Goal: Contribute content: Contribute content

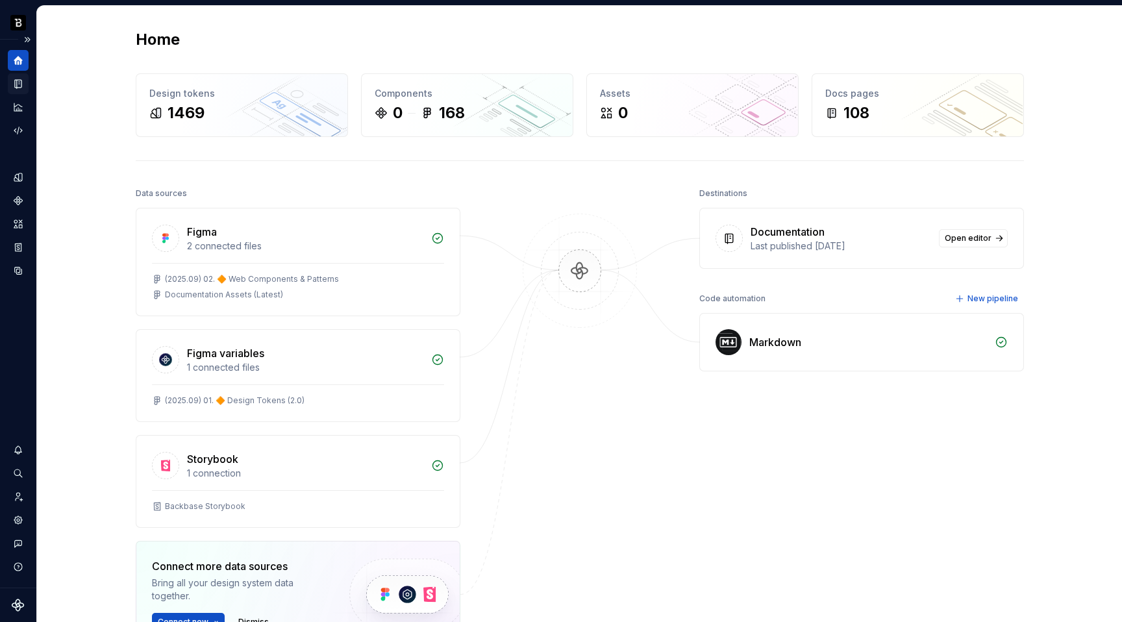
click at [22, 83] on icon "Documentation" at bounding box center [18, 84] width 12 height 12
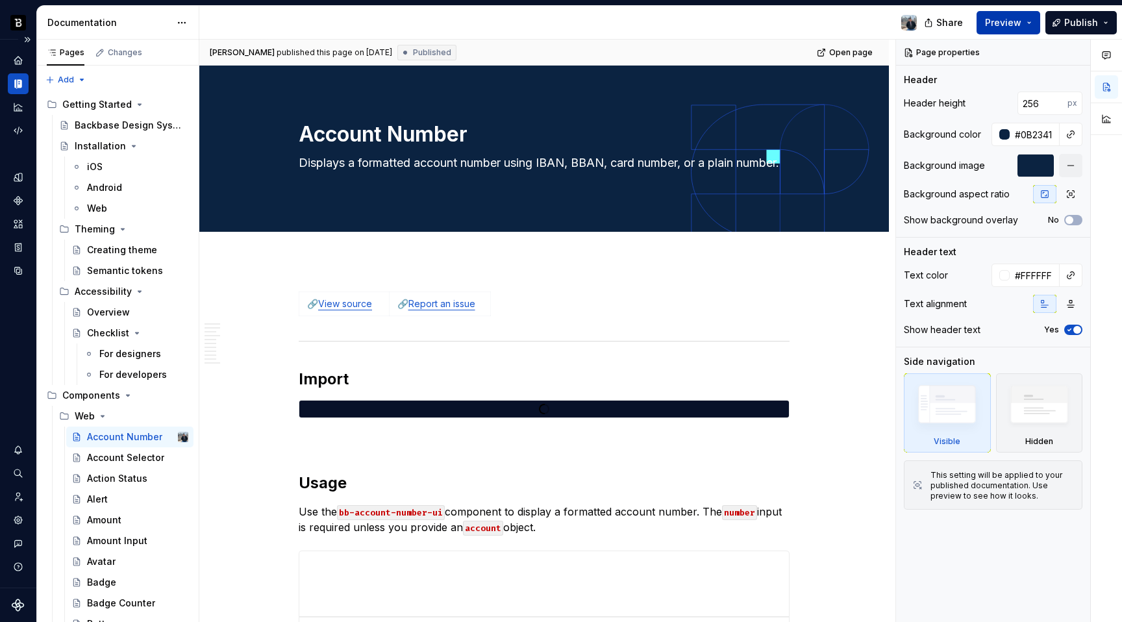
click at [1020, 16] on span "Preview" at bounding box center [1003, 22] width 36 height 13
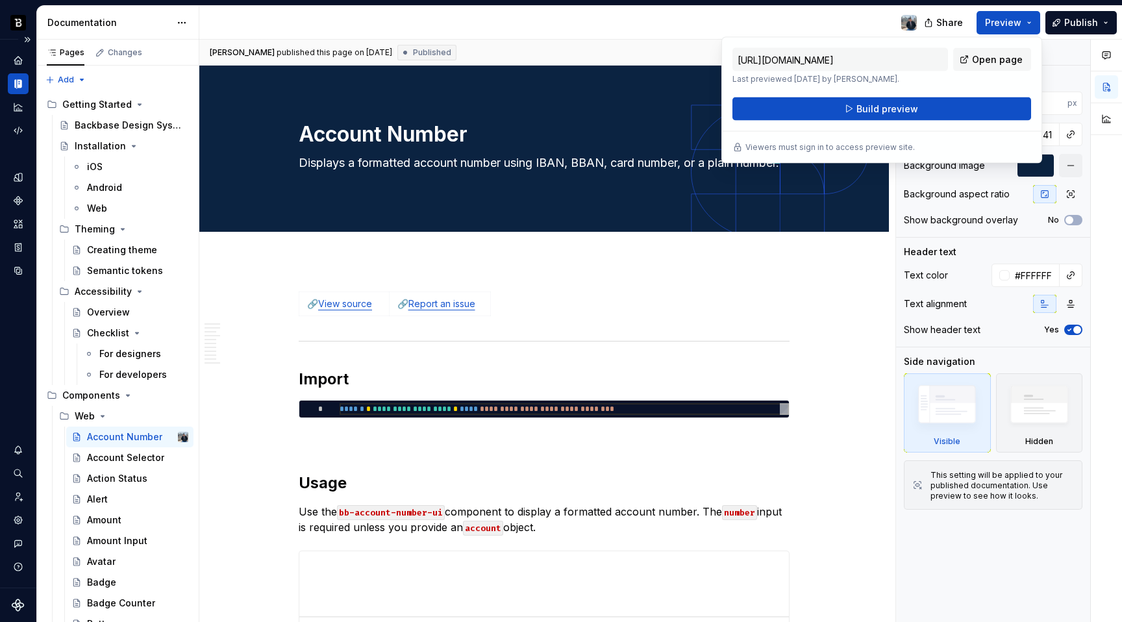
click at [978, 71] on div "https://primitive-newt-lime.supernova-docs.io/latest/components/web/account-num…" at bounding box center [881, 66] width 299 height 36
click at [980, 65] on span "Open page" at bounding box center [997, 59] width 51 height 13
type textarea "*"
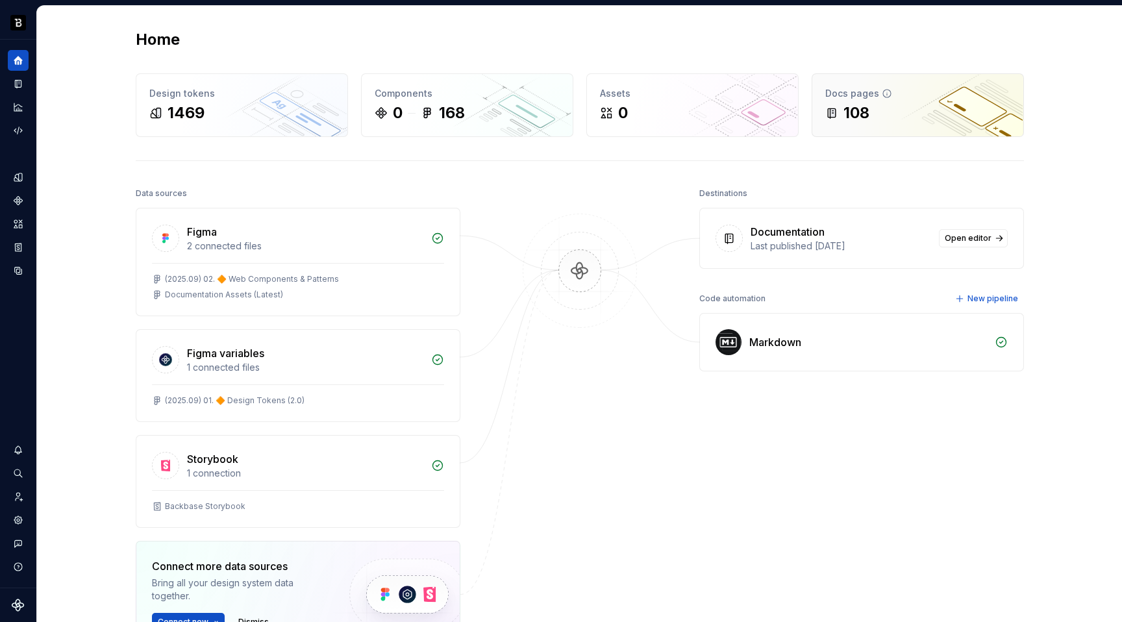
click at [859, 92] on div "Docs pages" at bounding box center [917, 93] width 185 height 13
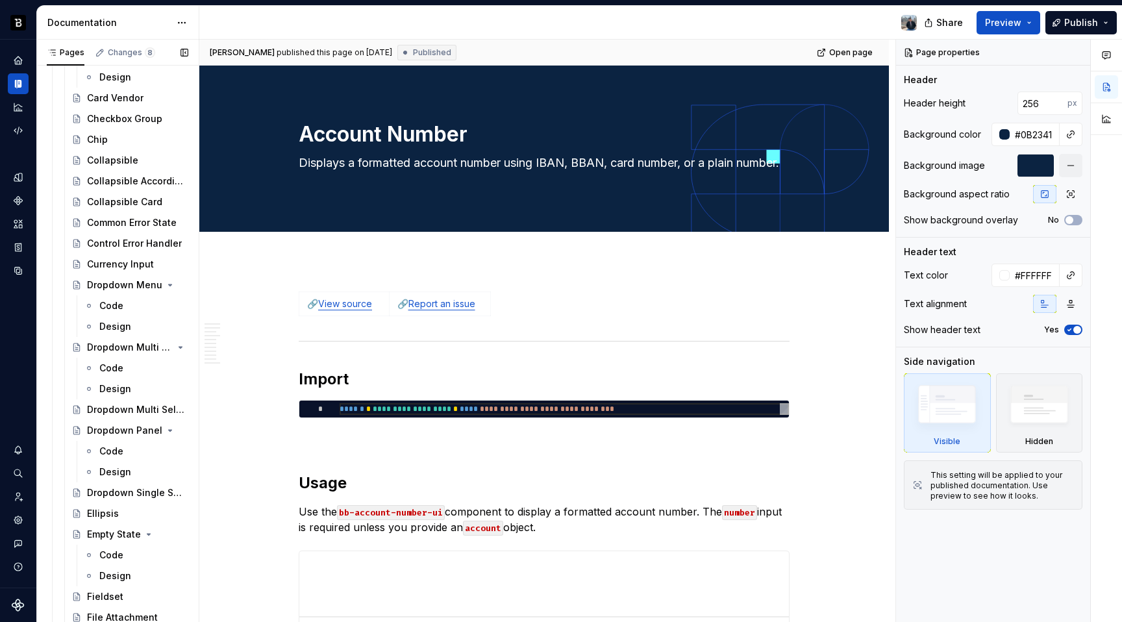
scroll to position [579, 0]
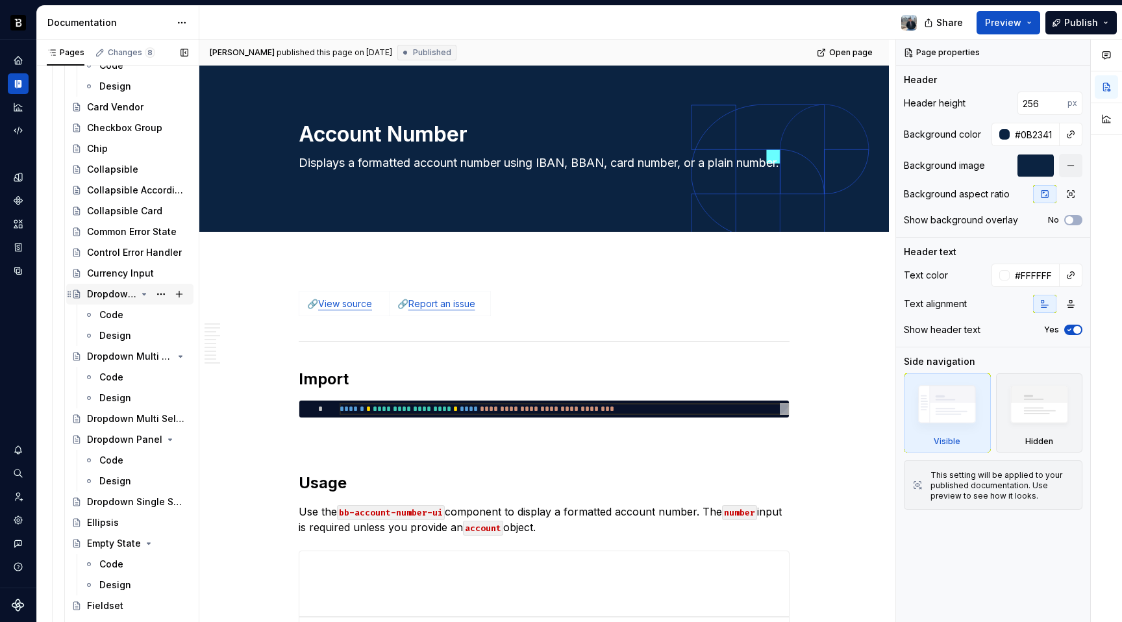
click at [101, 298] on div "Dropdown Menu" at bounding box center [111, 294] width 49 height 13
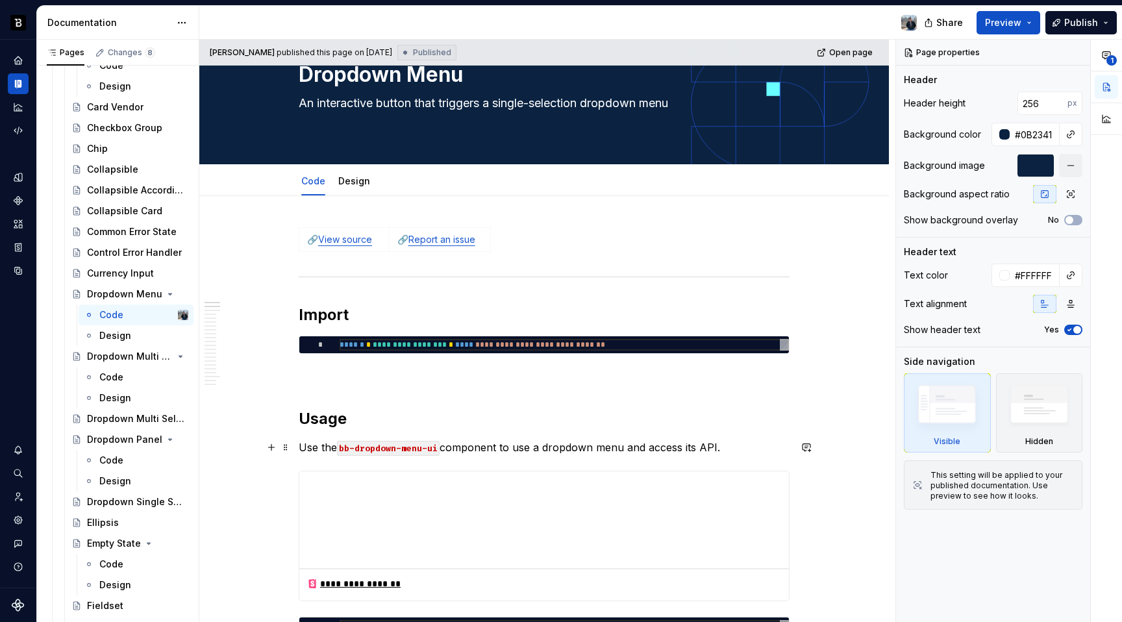
scroll to position [24, 0]
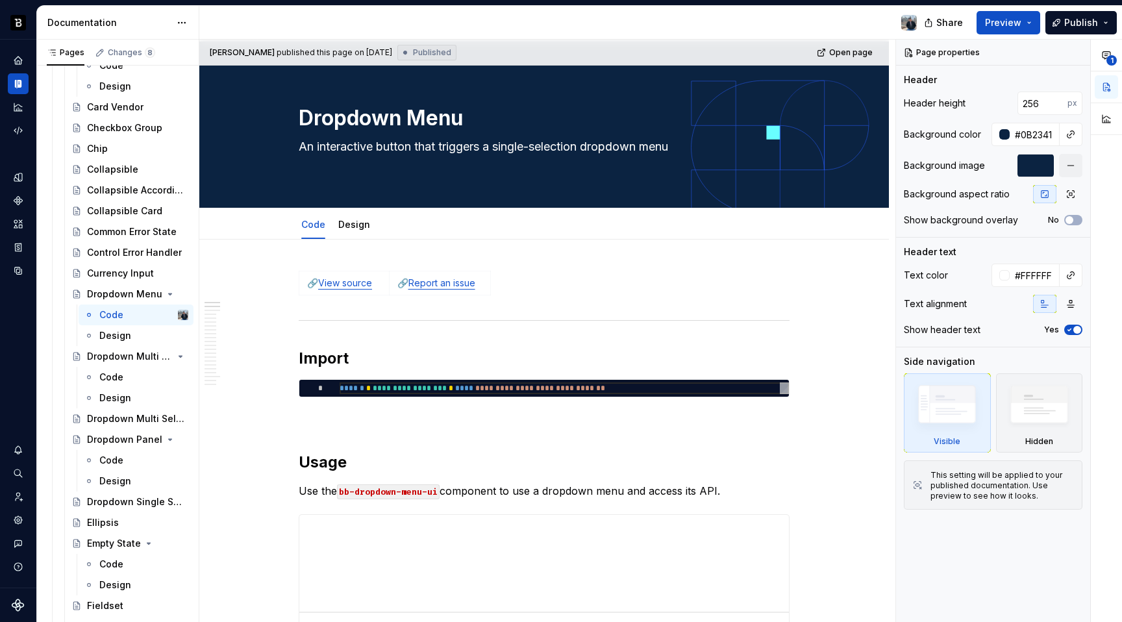
type textarea "*"
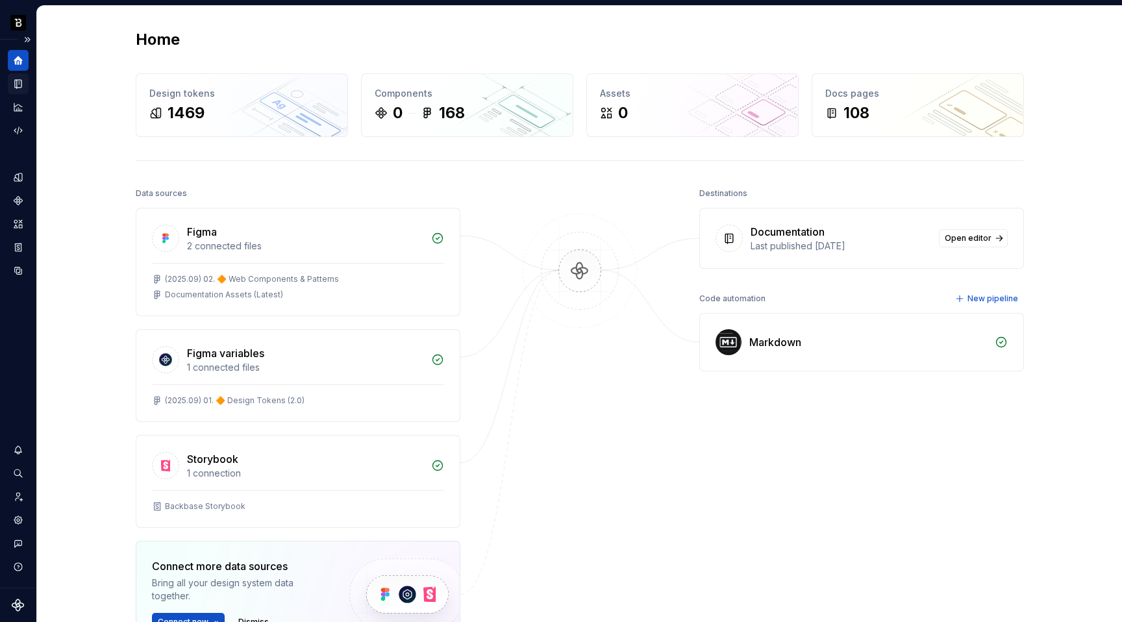
click at [27, 85] on div "Documentation" at bounding box center [18, 83] width 21 height 21
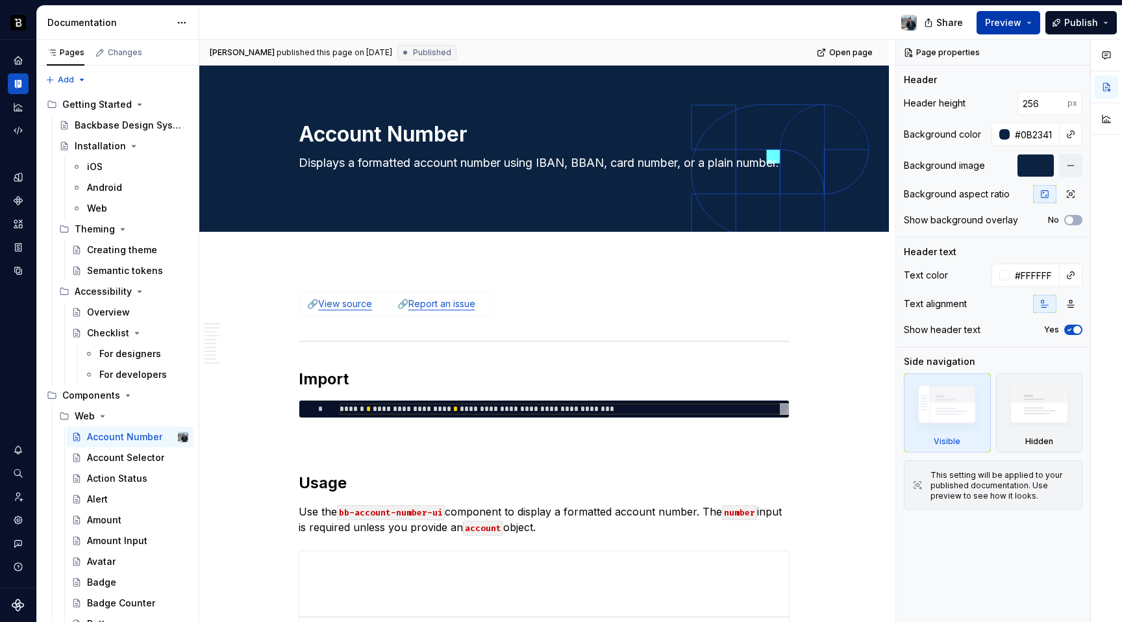
click at [993, 16] on span "Preview" at bounding box center [1003, 22] width 36 height 13
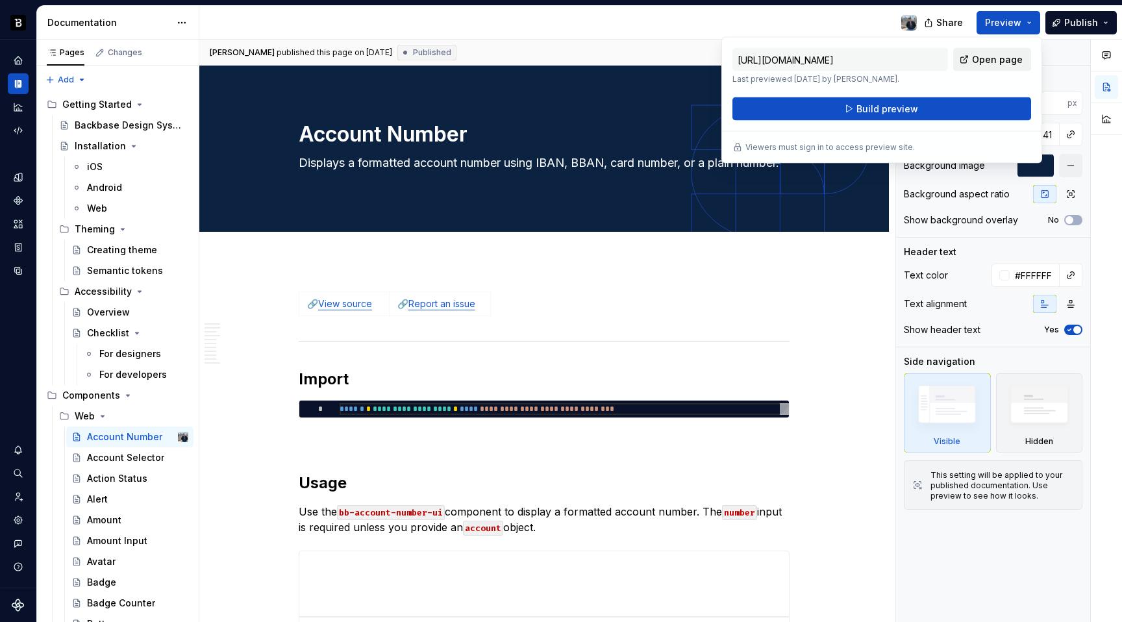
click at [976, 56] on span "Open page" at bounding box center [997, 59] width 51 height 13
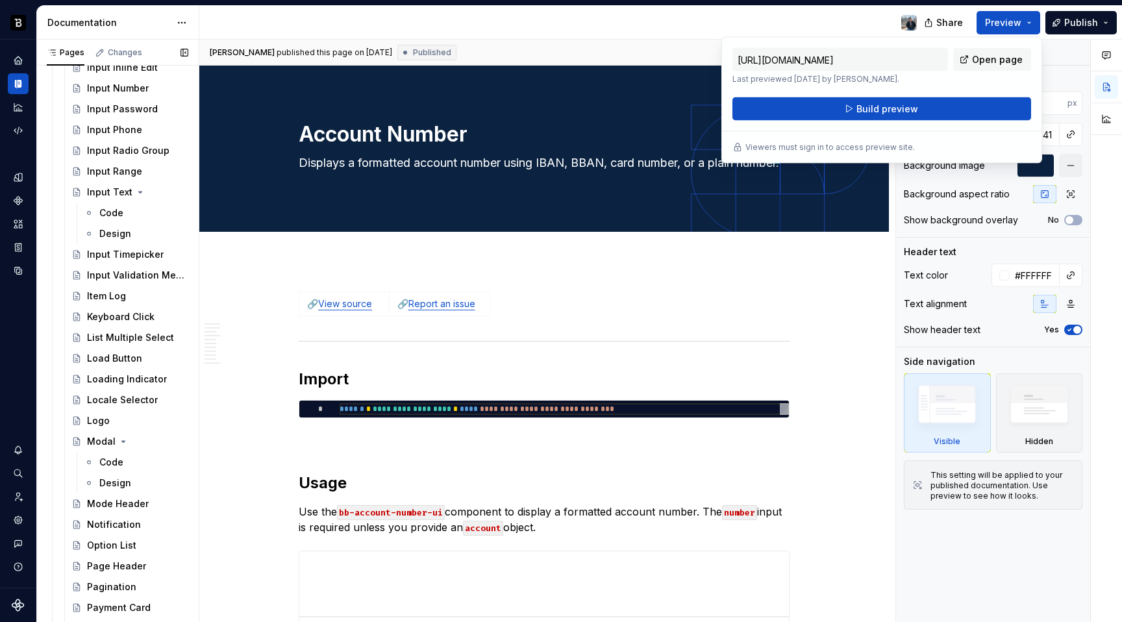
scroll to position [1384, 0]
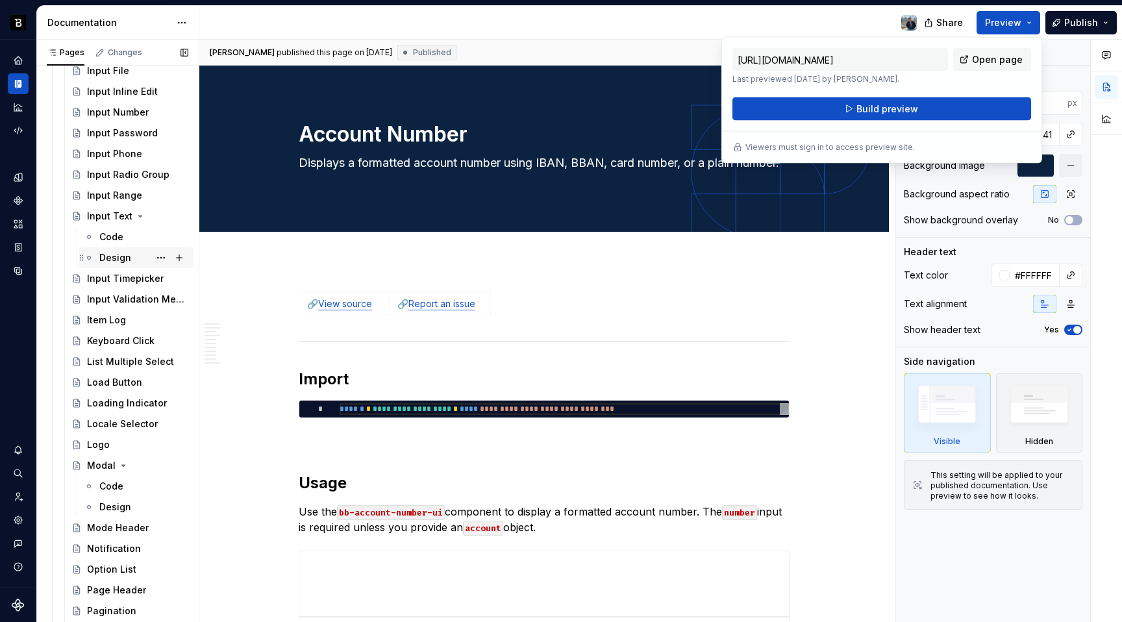
click at [135, 255] on div "Design" at bounding box center [143, 258] width 89 height 18
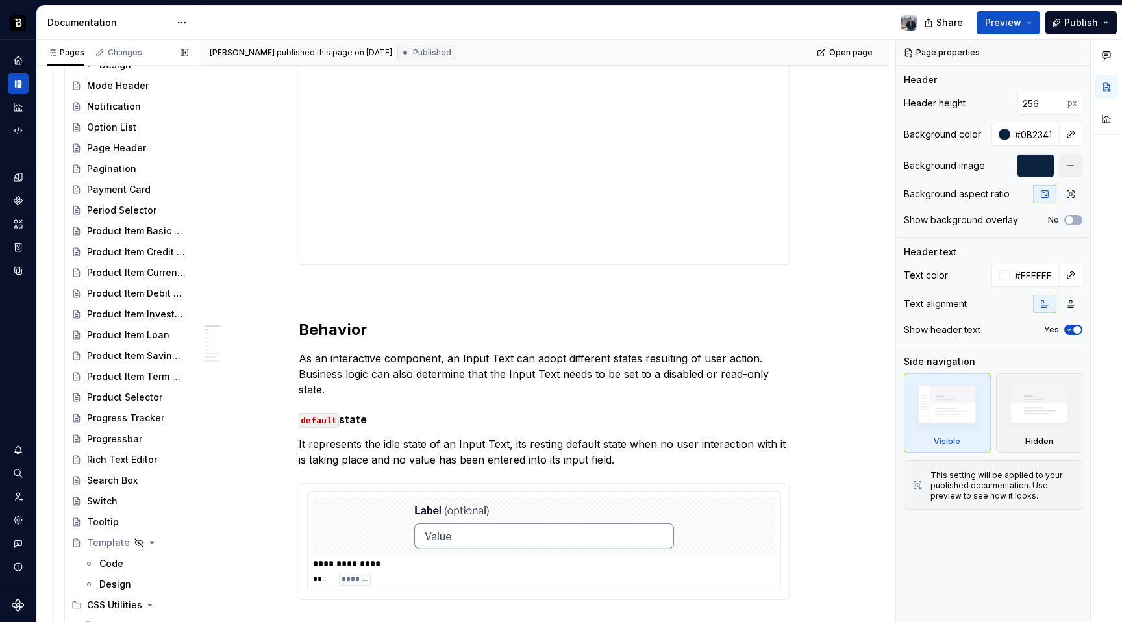
scroll to position [1821, 0]
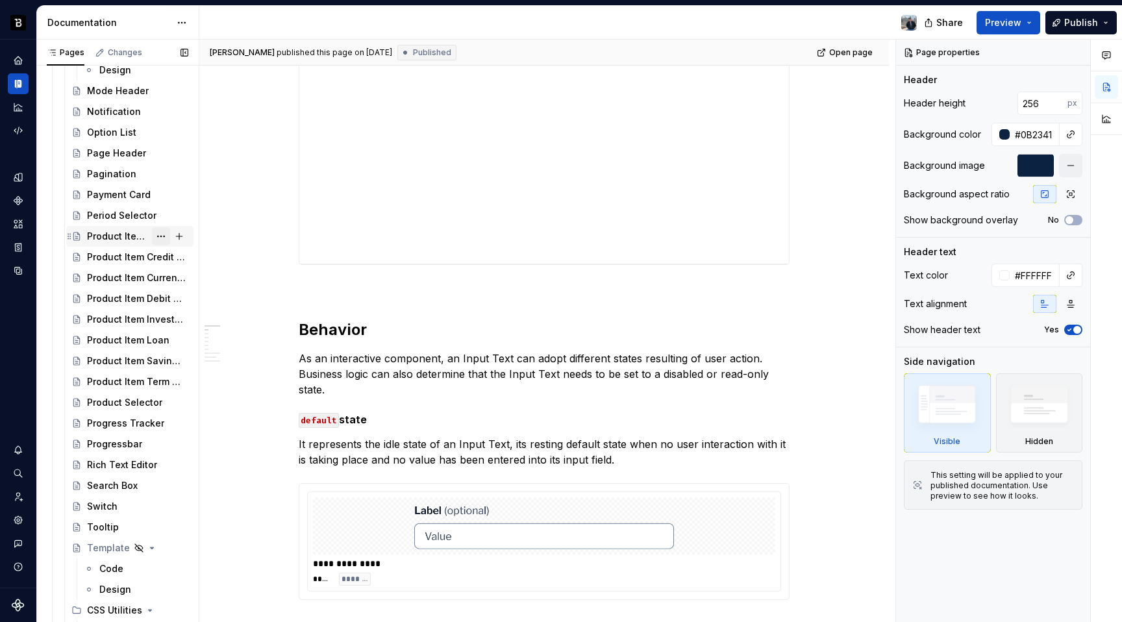
click at [162, 233] on button "Page tree" at bounding box center [161, 236] width 18 height 18
click at [160, 230] on div "Pages Changes Add Accessibility guide for tree Page tree. Navigate the tree wit…" at bounding box center [117, 334] width 162 height 588
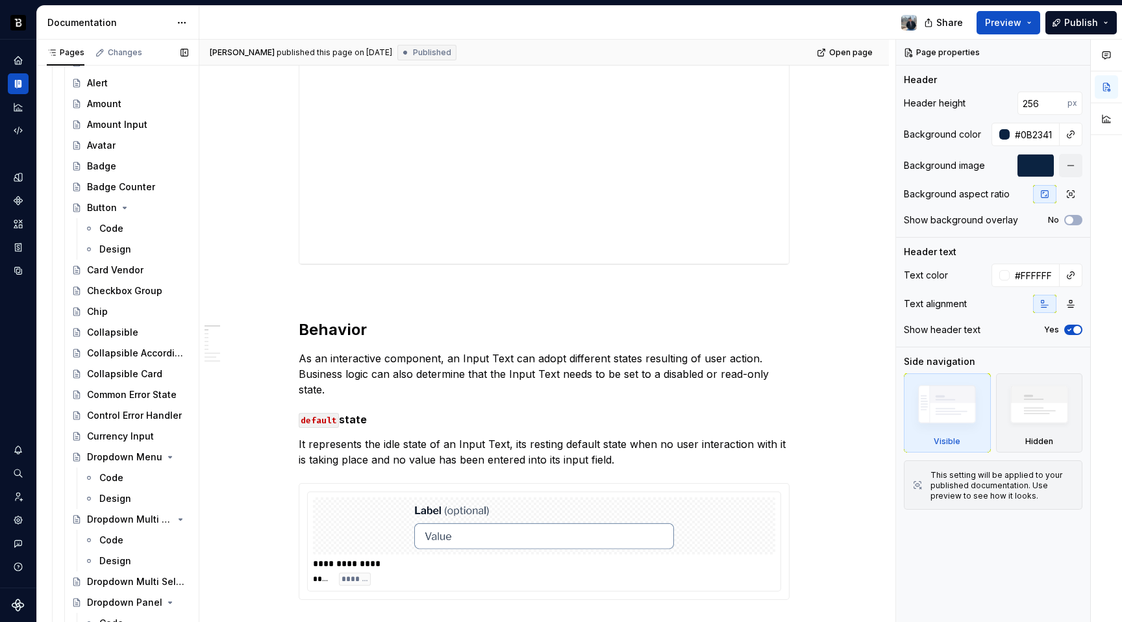
scroll to position [249, 0]
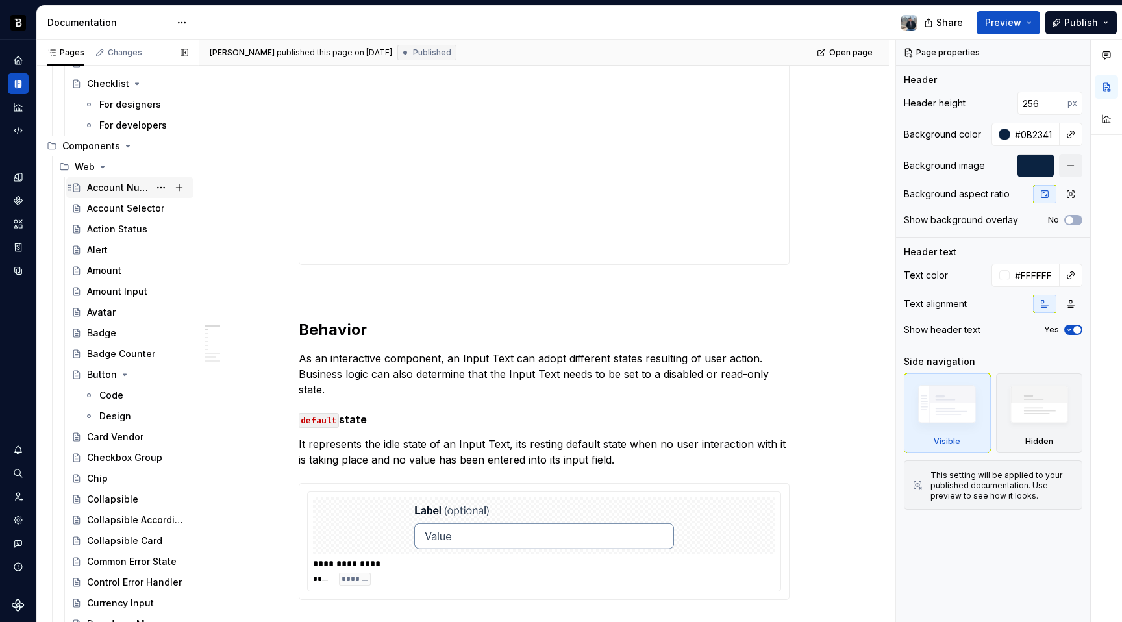
click at [77, 189] on icon "Page tree" at bounding box center [76, 188] width 6 height 8
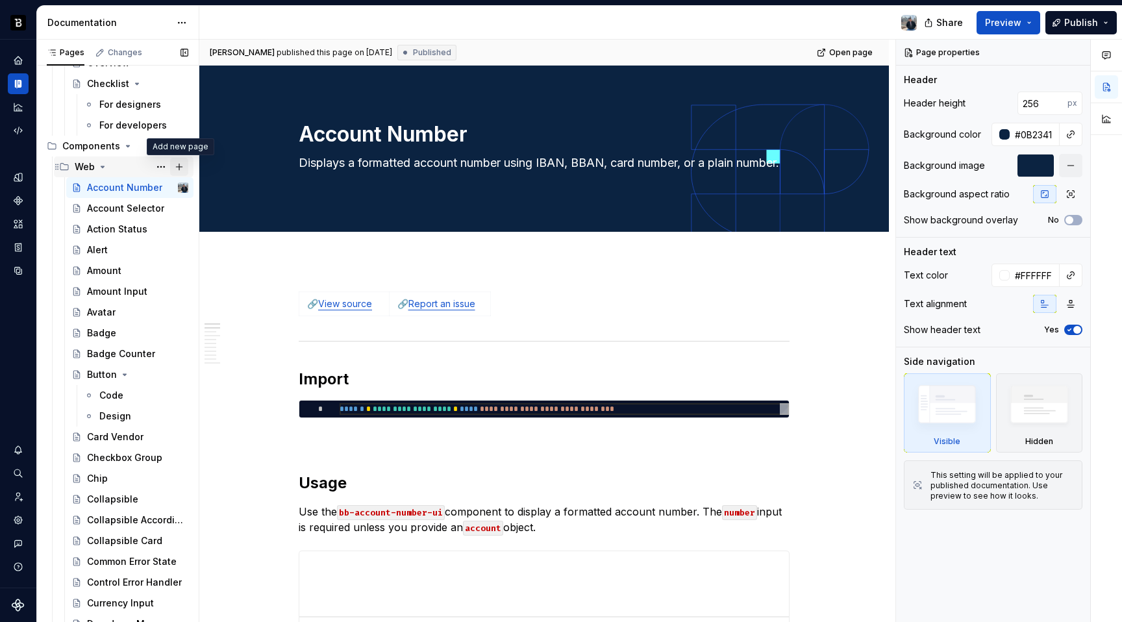
click at [184, 167] on button "Page tree" at bounding box center [179, 167] width 18 height 18
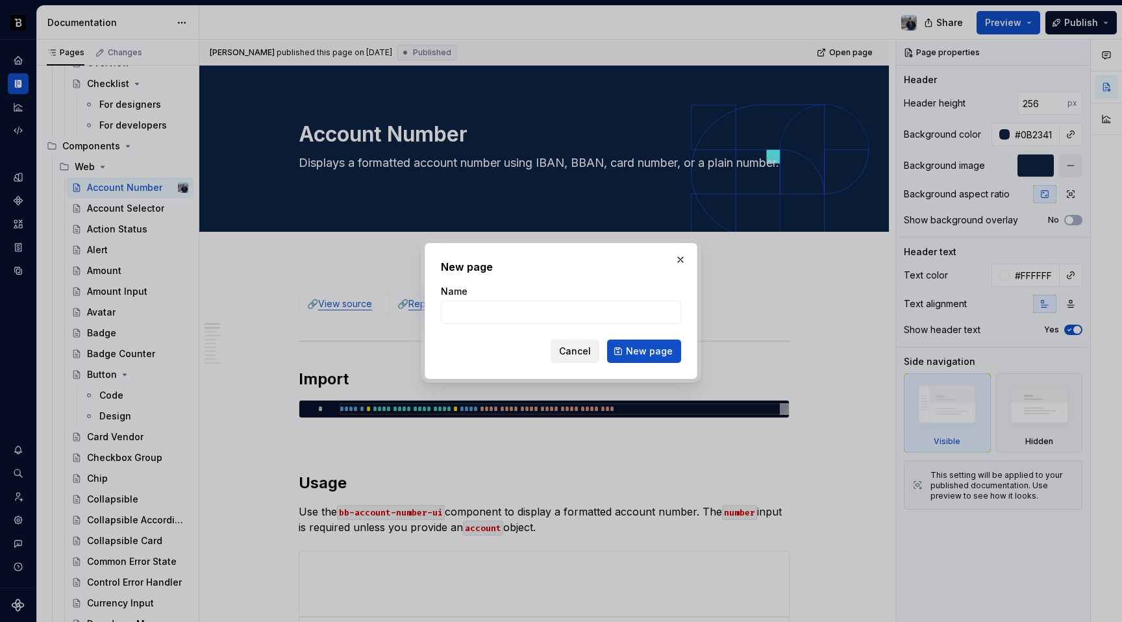
click at [565, 341] on button "Cancel" at bounding box center [574, 350] width 49 height 23
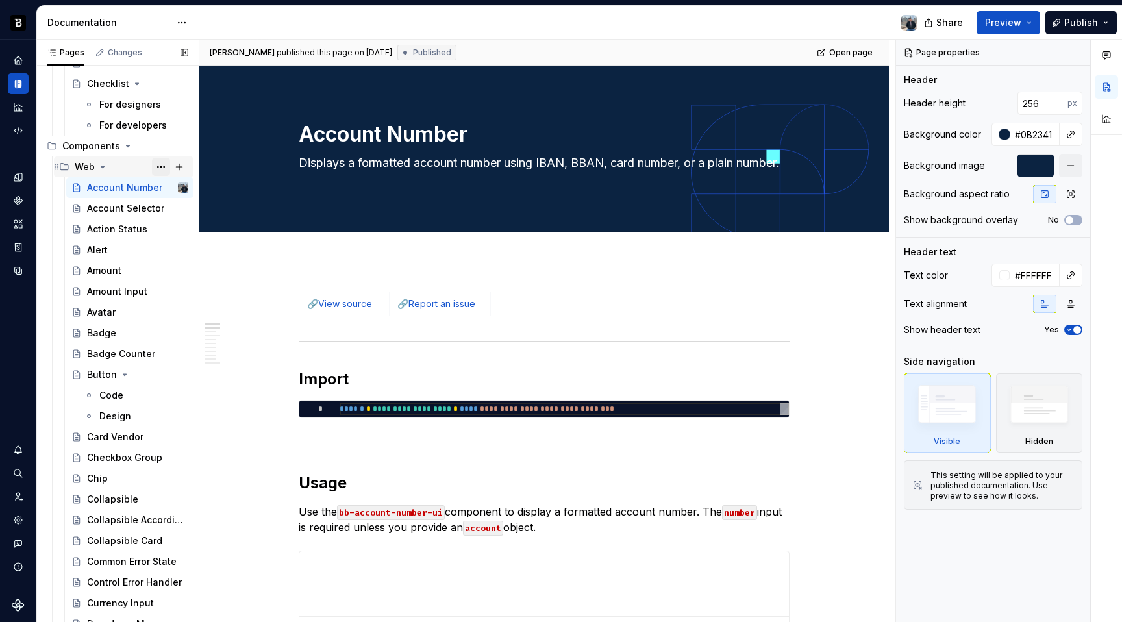
click at [164, 166] on button "Page tree" at bounding box center [161, 167] width 18 height 18
type textarea "*"
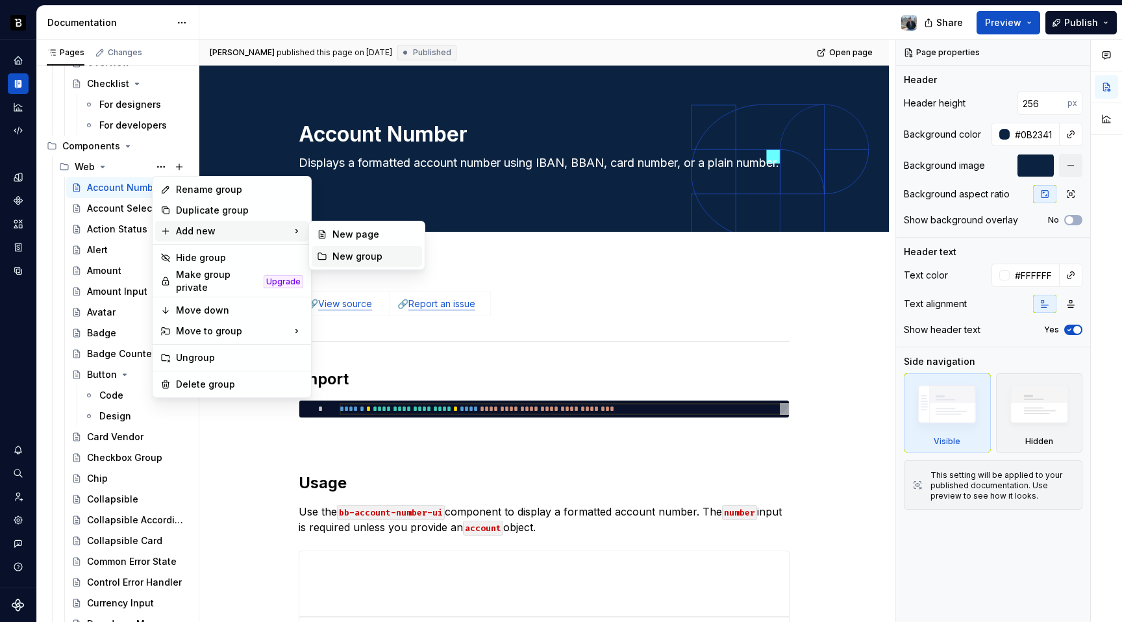
click at [357, 259] on div "New group" at bounding box center [374, 256] width 84 height 13
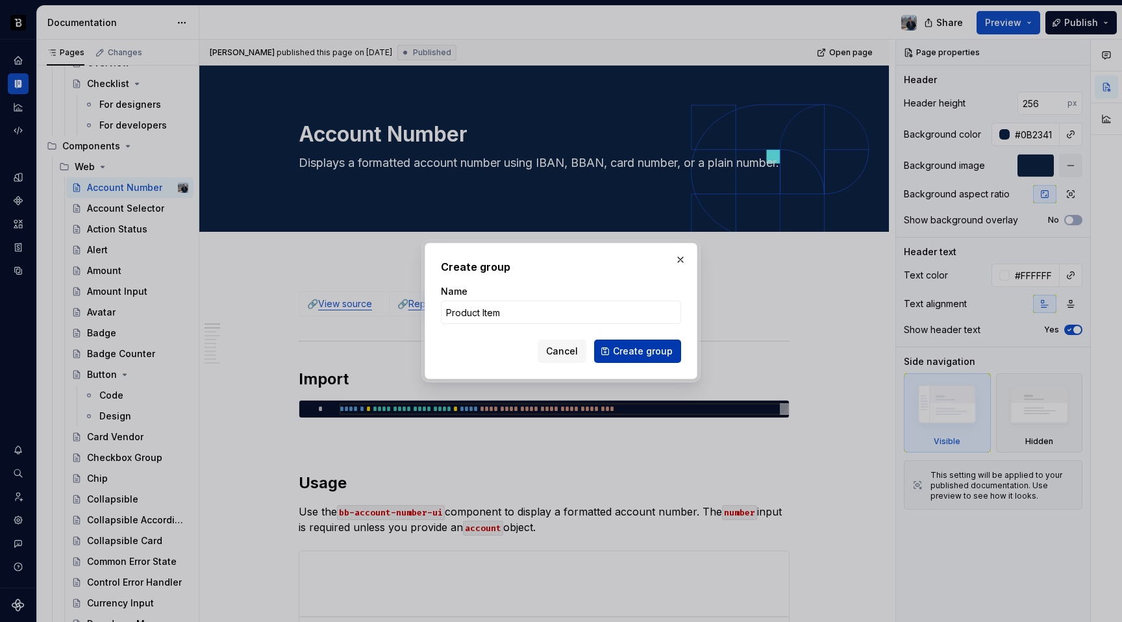
type input "Product Item"
click at [664, 350] on span "Create group" at bounding box center [643, 351] width 60 height 13
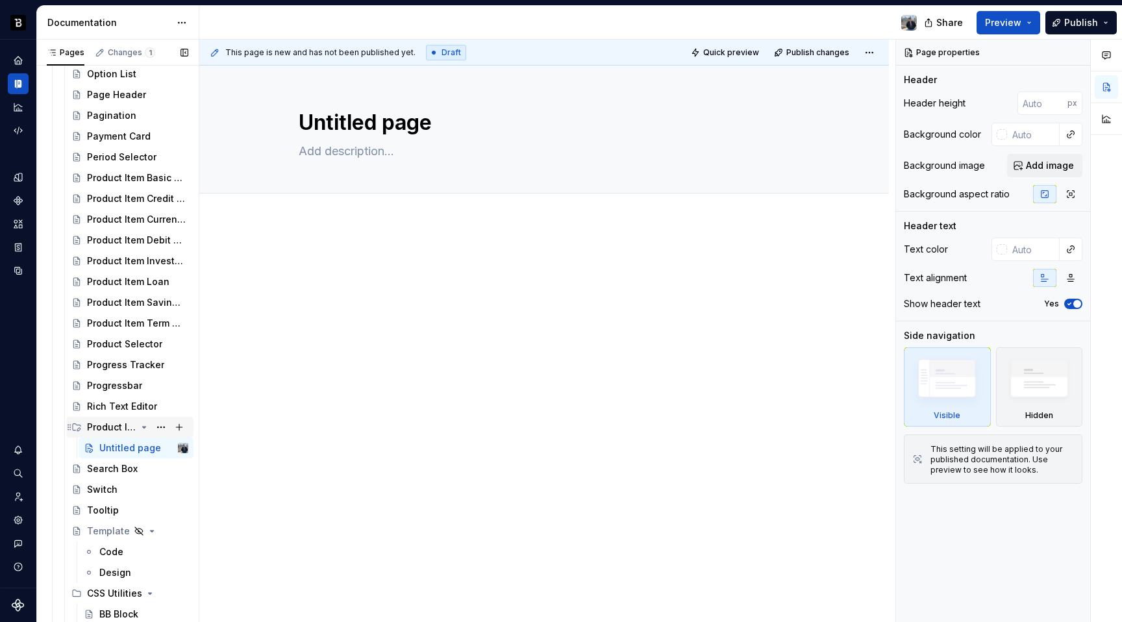
scroll to position [1870, 0]
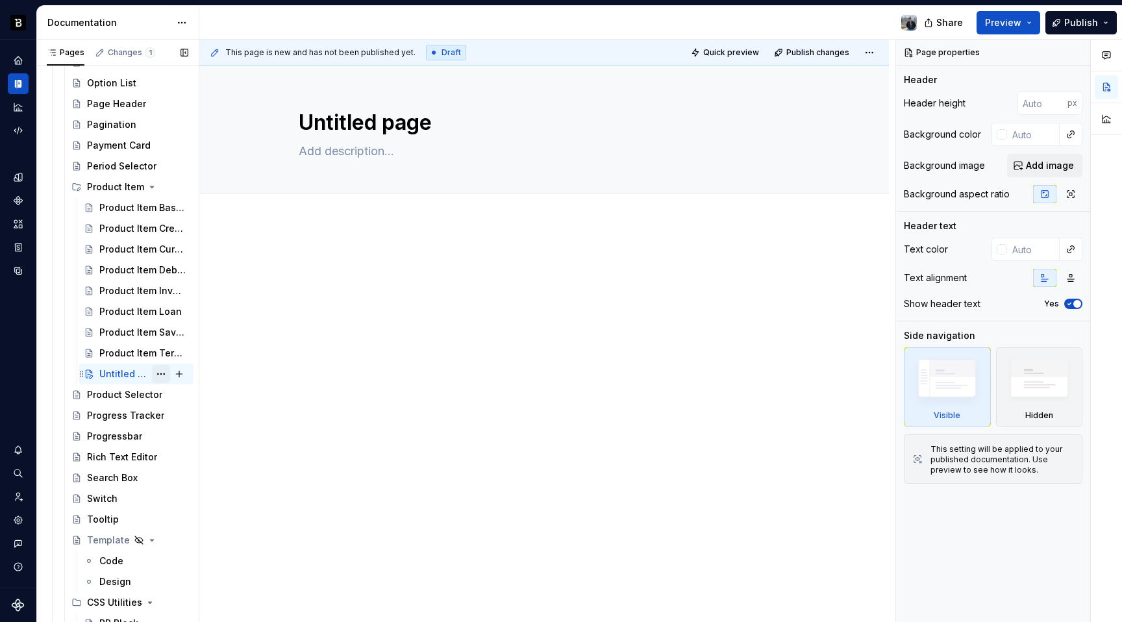
click at [162, 371] on button "Page tree" at bounding box center [161, 374] width 18 height 18
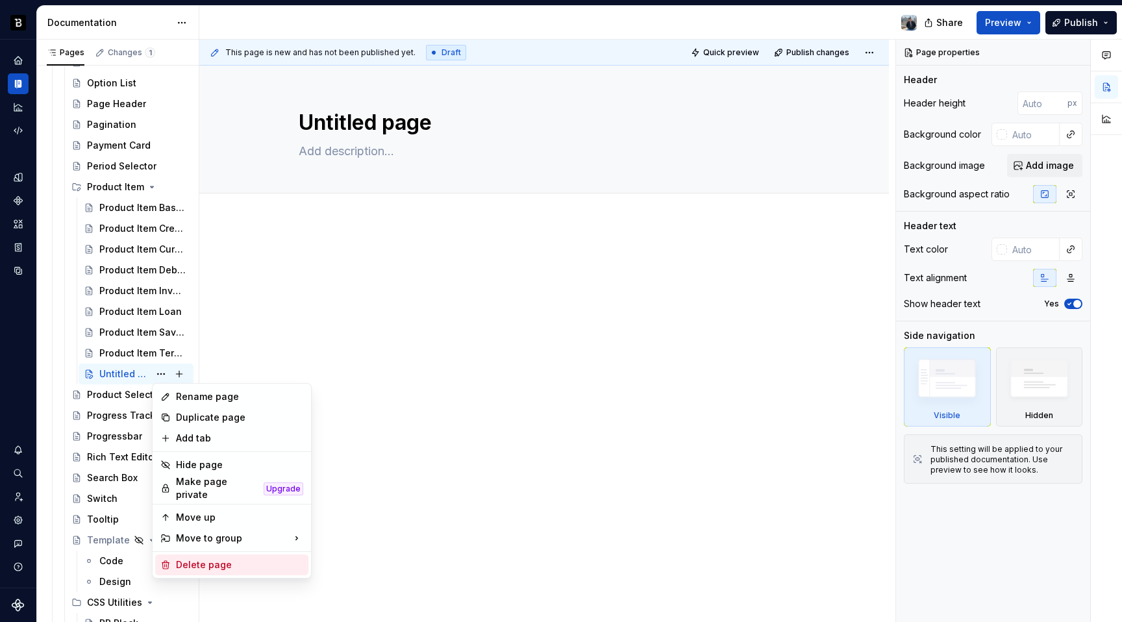
click at [199, 563] on div "Delete page" at bounding box center [239, 564] width 127 height 13
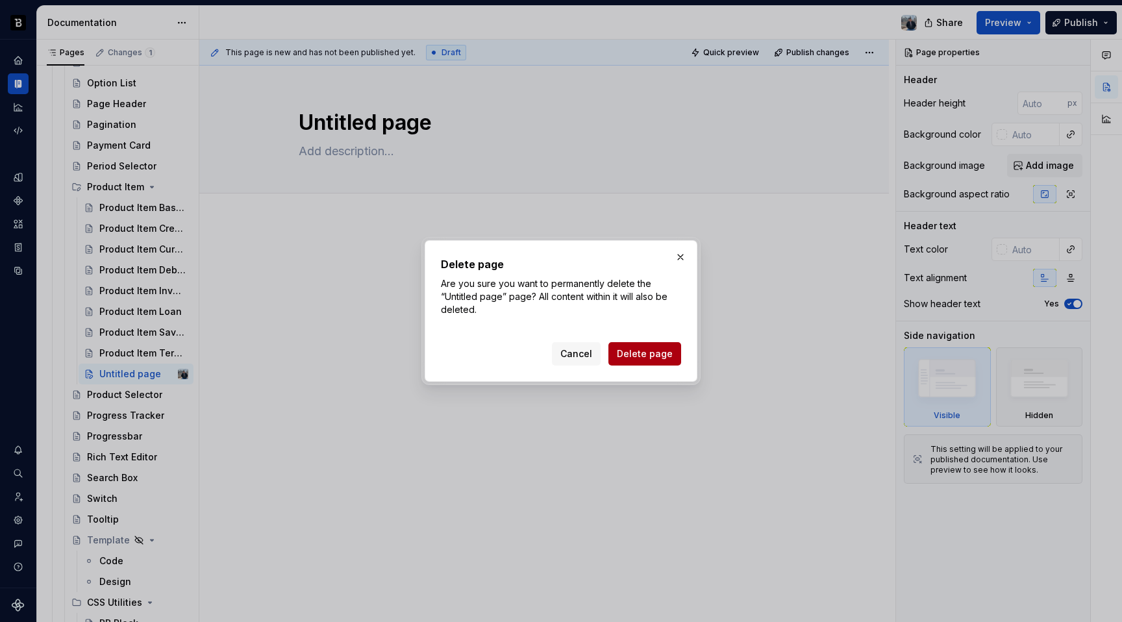
click at [650, 353] on span "Delete page" at bounding box center [645, 353] width 56 height 13
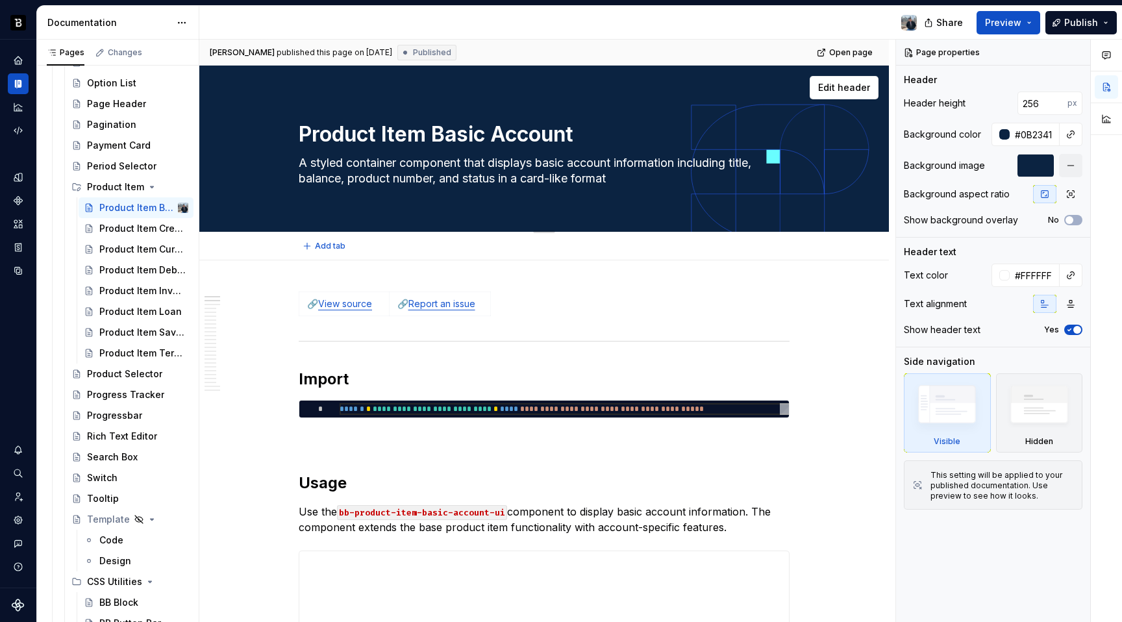
click at [443, 130] on textarea "Product Item Basic Account" at bounding box center [541, 134] width 491 height 31
type textarea "*"
type textarea "Basic Account"
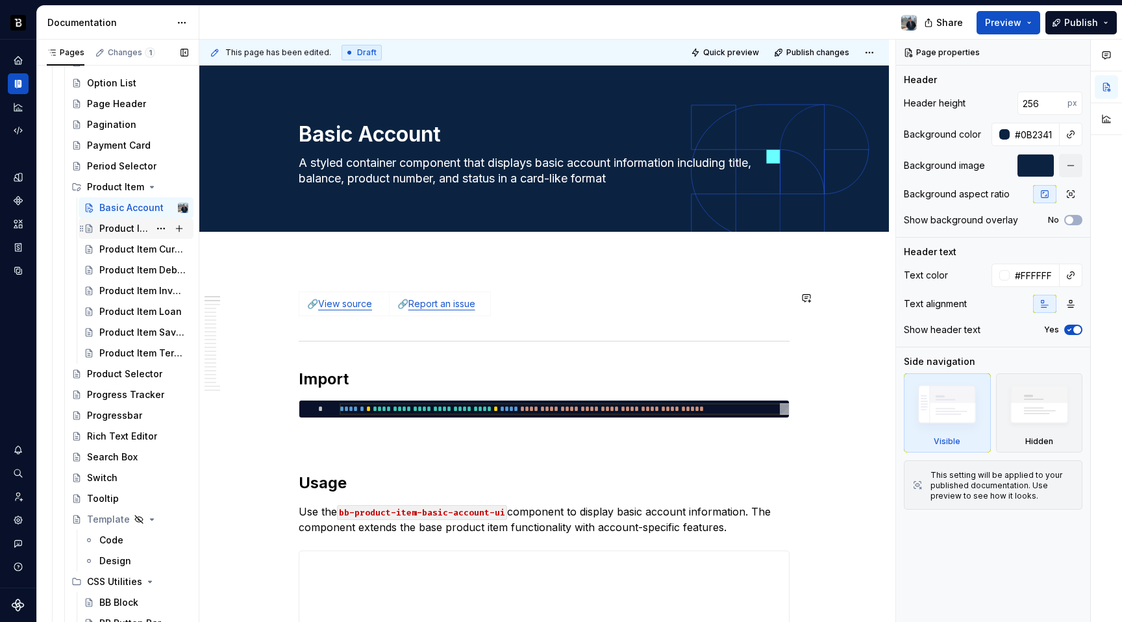
type textarea "*"
type textarea "Basic Account"
click at [142, 236] on div "Product Item Credit Card" at bounding box center [143, 228] width 89 height 18
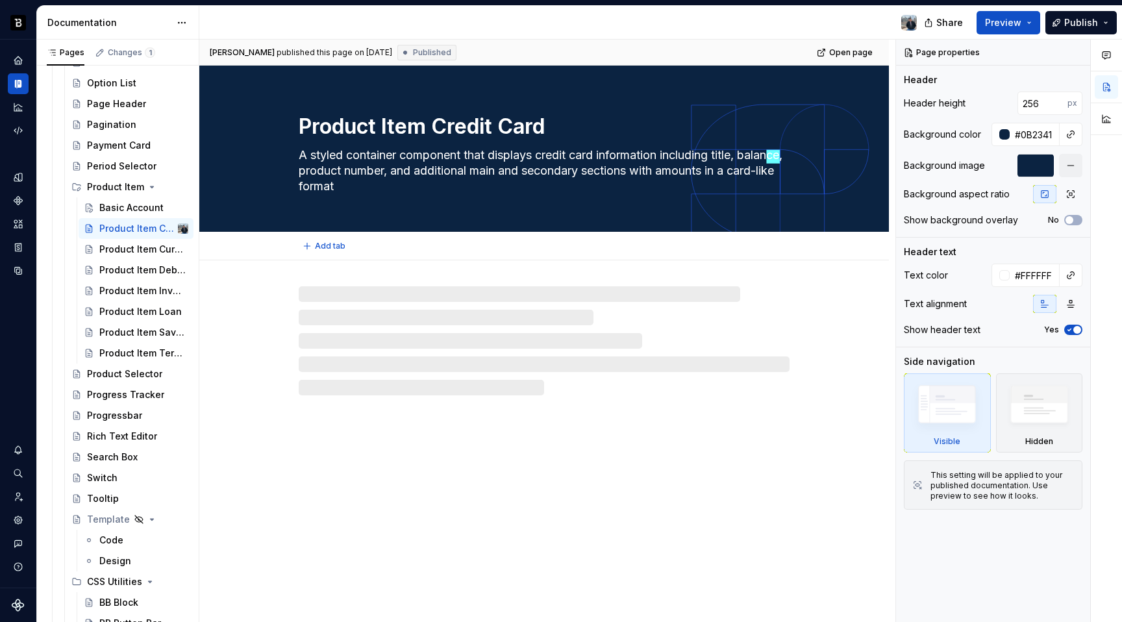
click at [439, 132] on textarea "Product Item Credit Card" at bounding box center [541, 126] width 491 height 31
click at [436, 130] on textarea "Product Item Credit Card" at bounding box center [541, 126] width 491 height 31
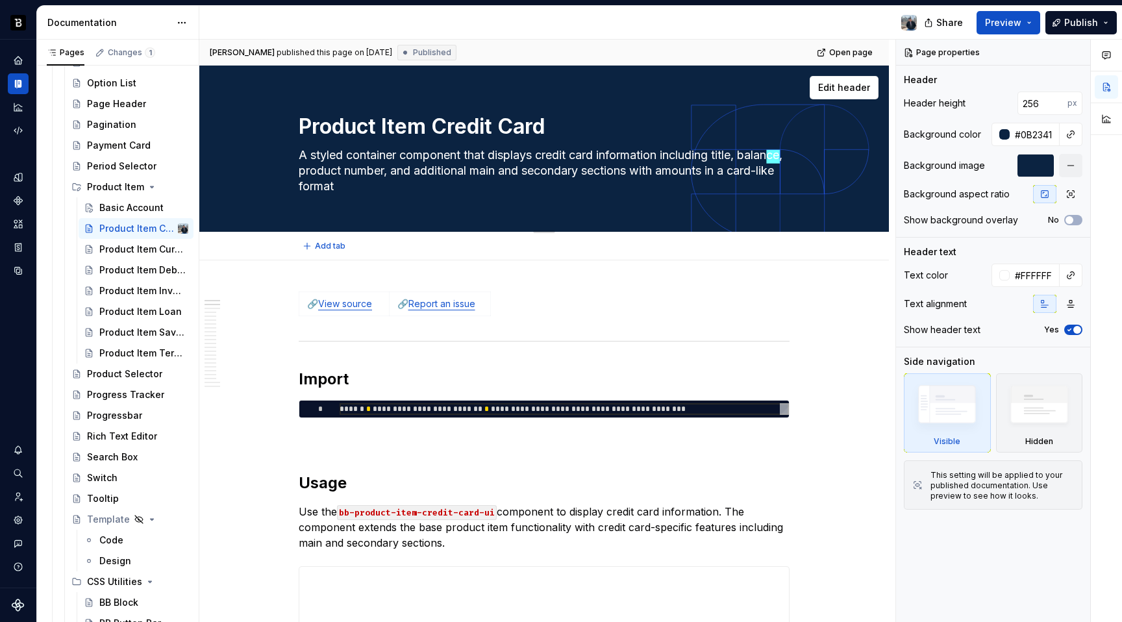
click at [491, 151] on textarea "A styled container component that displays credit card information including ti…" at bounding box center [541, 171] width 491 height 52
click at [444, 120] on textarea "Product Item Credit Card" at bounding box center [541, 126] width 491 height 31
click at [441, 123] on textarea "Product Item Credit Card" at bounding box center [541, 126] width 491 height 31
type textarea "*"
type textarea "Credit Card"
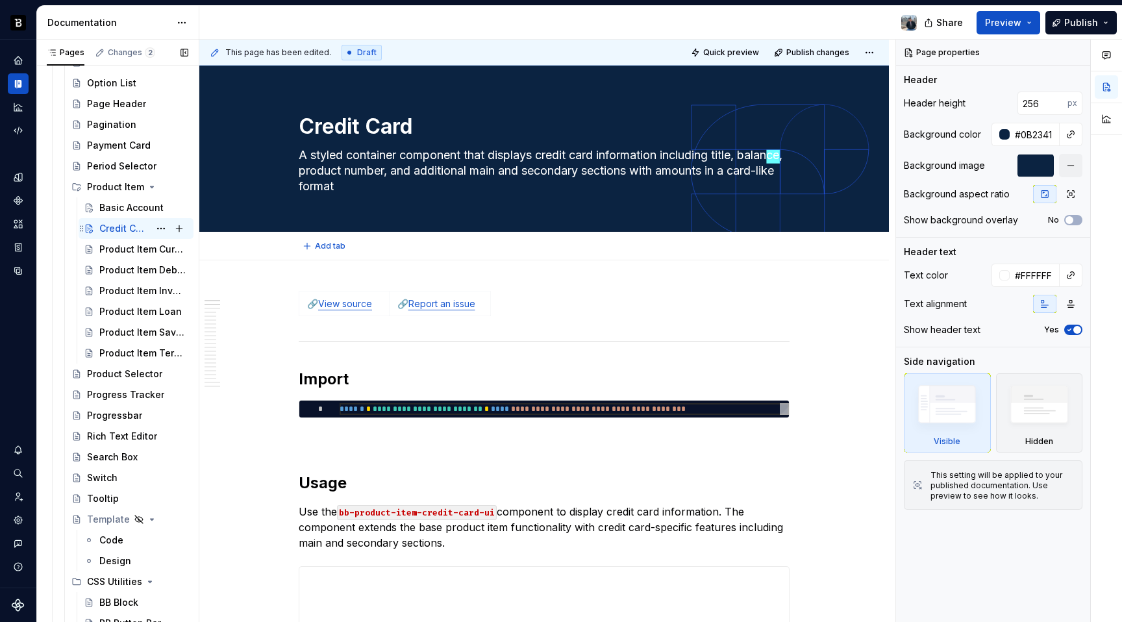
type textarea "*"
type textarea "Credit Card"
click at [114, 254] on div "Product Item Current Account" at bounding box center [124, 249] width 50 height 13
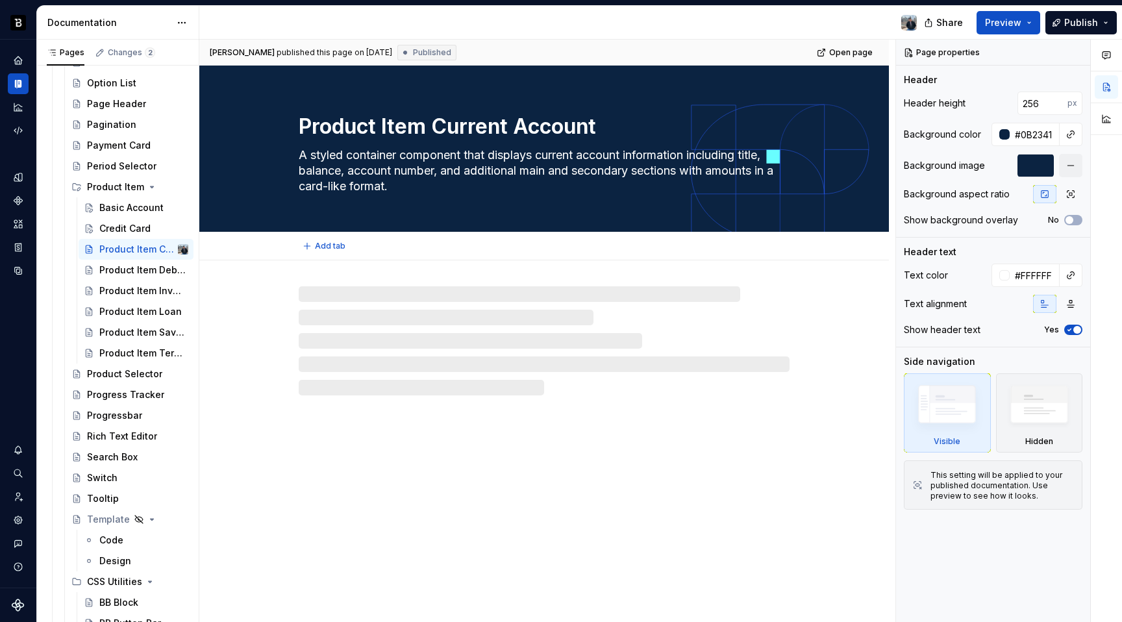
click at [431, 120] on textarea "Product Item Current Account" at bounding box center [541, 126] width 491 height 31
click at [441, 159] on textarea "A styled container component that displays current account information includin…" at bounding box center [541, 171] width 491 height 52
type textarea "*"
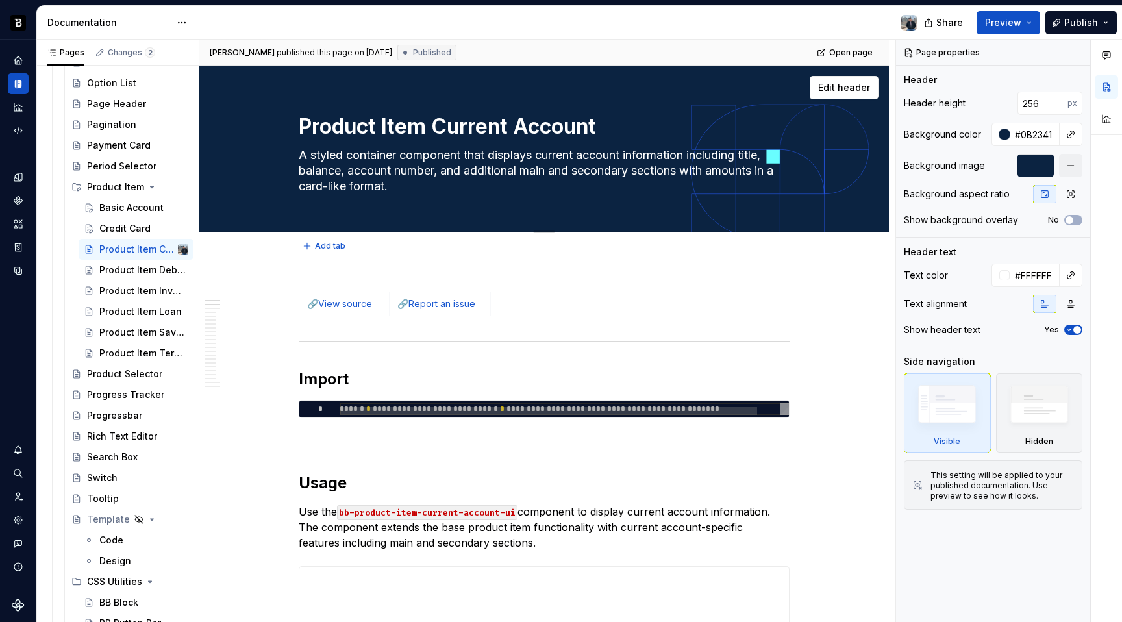
click at [439, 123] on textarea "Product Item Current Account" at bounding box center [541, 126] width 491 height 31
click at [437, 124] on textarea "Product Item Current Account" at bounding box center [541, 126] width 491 height 31
type textarea "Current Account"
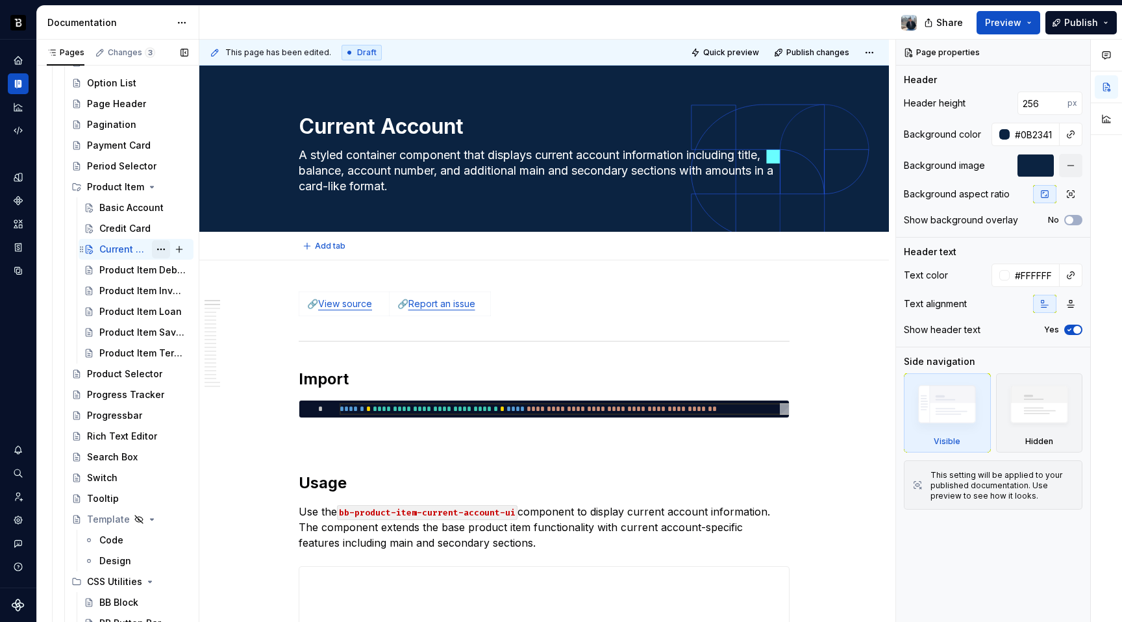
type textarea "*"
type textarea "Current Account"
click at [125, 273] on div "Product Item Debit Card" at bounding box center [124, 270] width 50 height 13
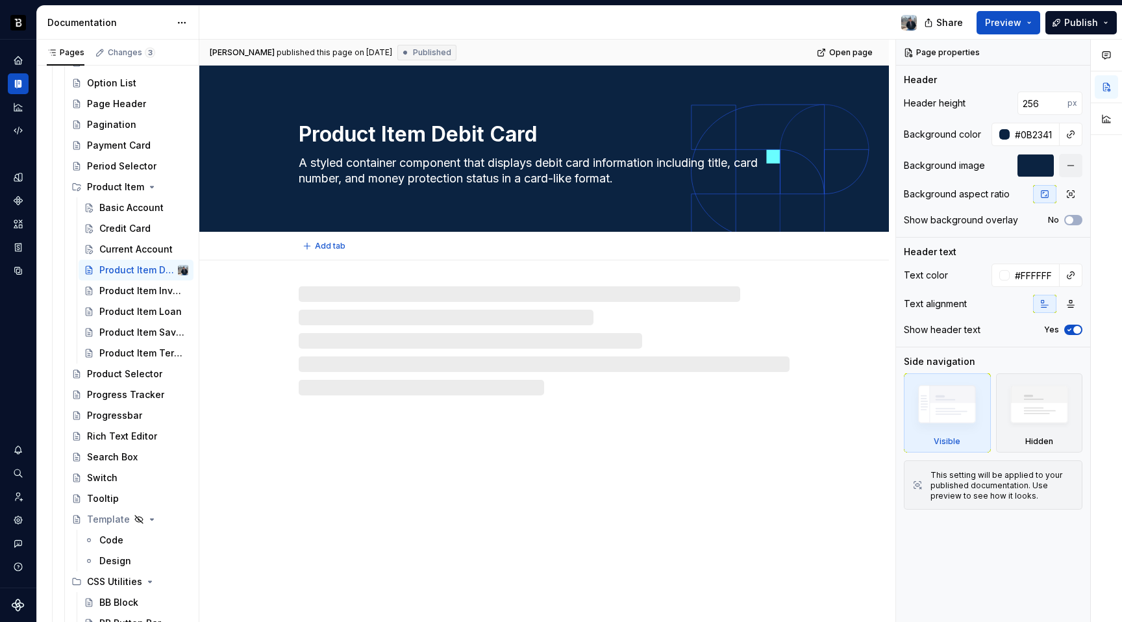
click at [448, 164] on textarea "A styled container component that displays debit card information including tit…" at bounding box center [541, 171] width 491 height 36
click at [443, 132] on textarea "Product Item Debit Card" at bounding box center [541, 134] width 491 height 31
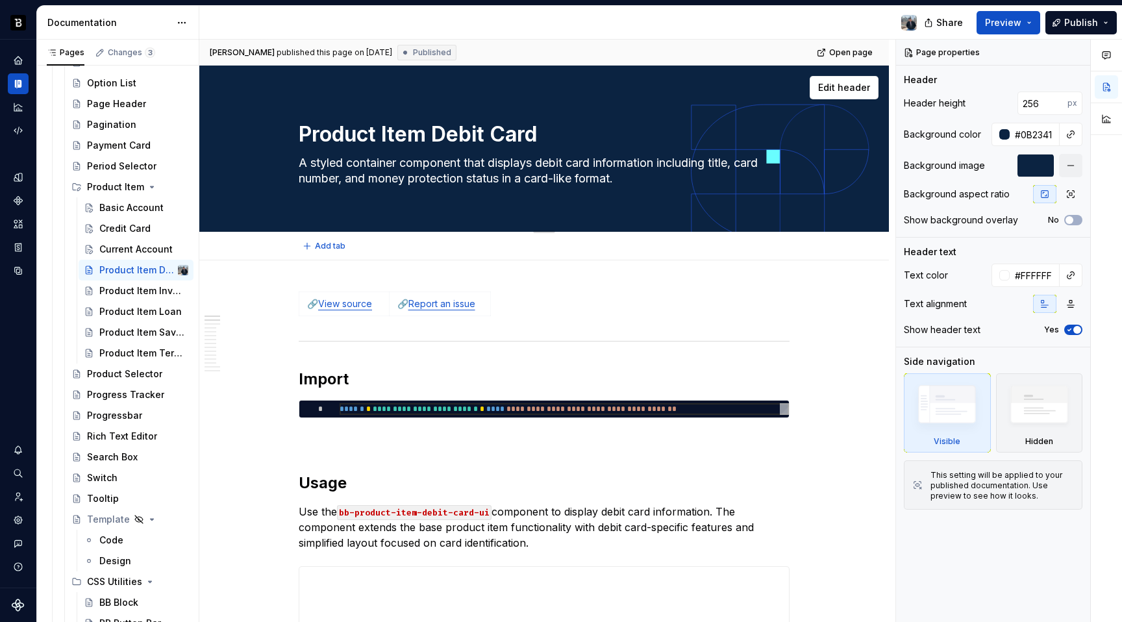
type textarea "*"
type textarea "Debit Card"
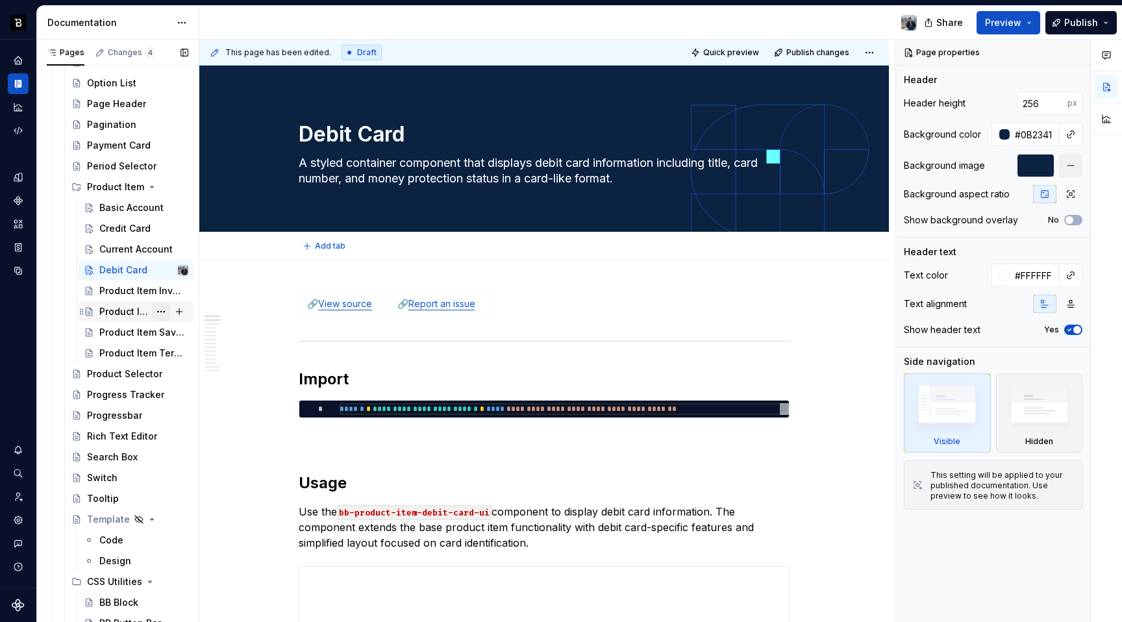
type textarea "*"
type textarea "Debit Card"
click at [123, 289] on div "Product Item Investment Account" at bounding box center [124, 290] width 50 height 13
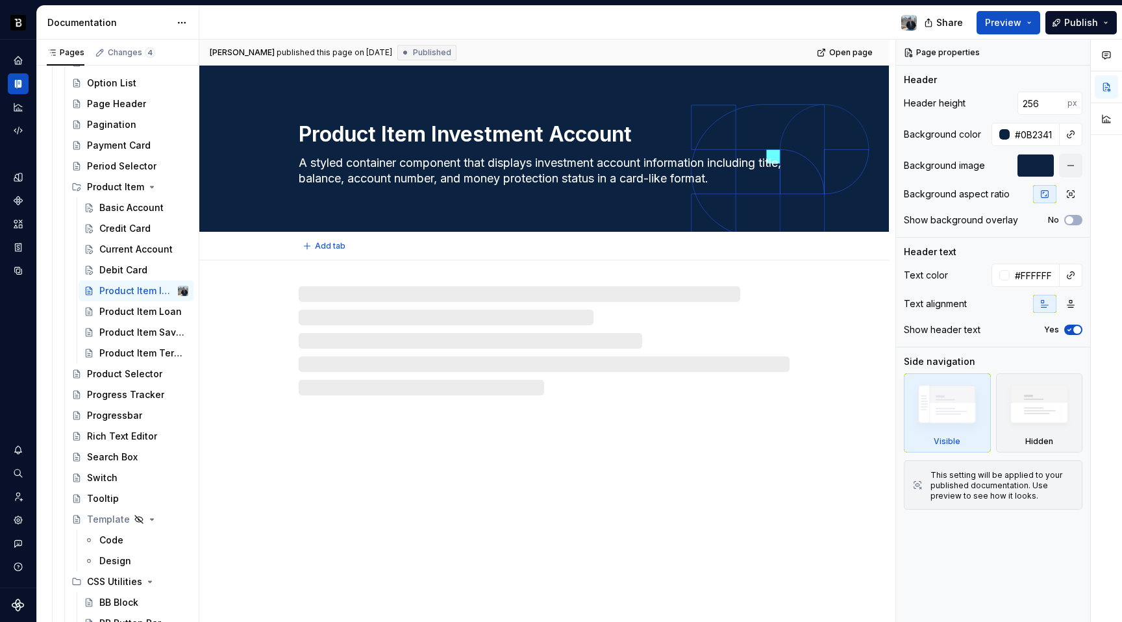
click at [437, 158] on textarea "A styled container component that displays investment account information inclu…" at bounding box center [541, 171] width 491 height 36
click at [438, 130] on textarea "Product Item Investment Account" at bounding box center [541, 134] width 491 height 31
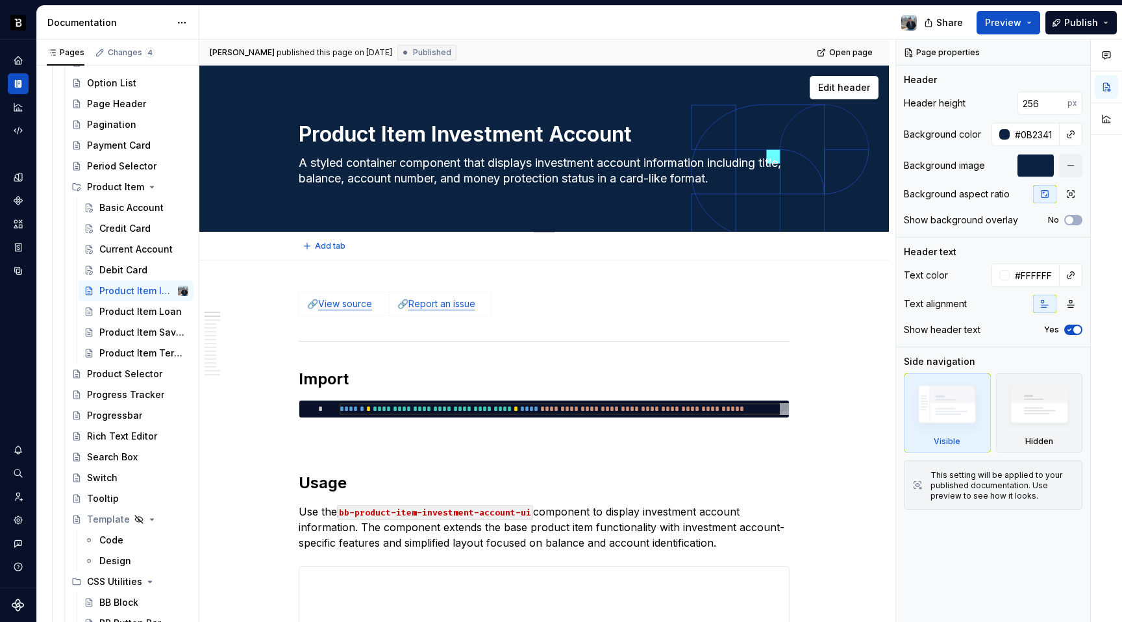
type textarea "*"
type textarea "Investment Account"
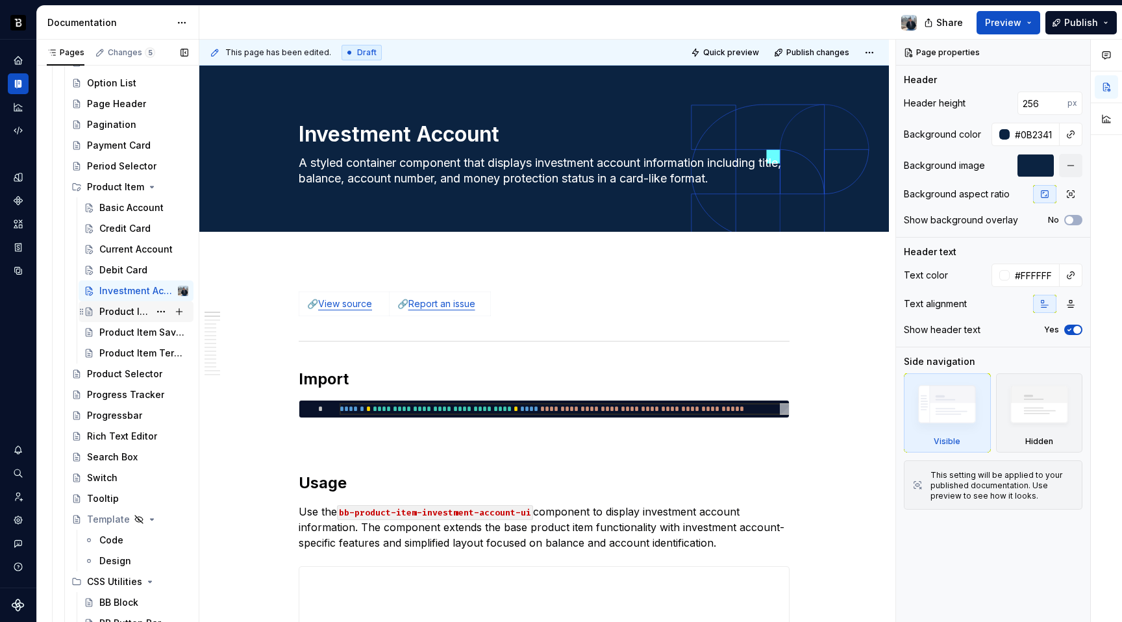
type textarea "*"
type textarea "Investment Account"
click at [123, 308] on div "Product Item Loan" at bounding box center [124, 311] width 50 height 13
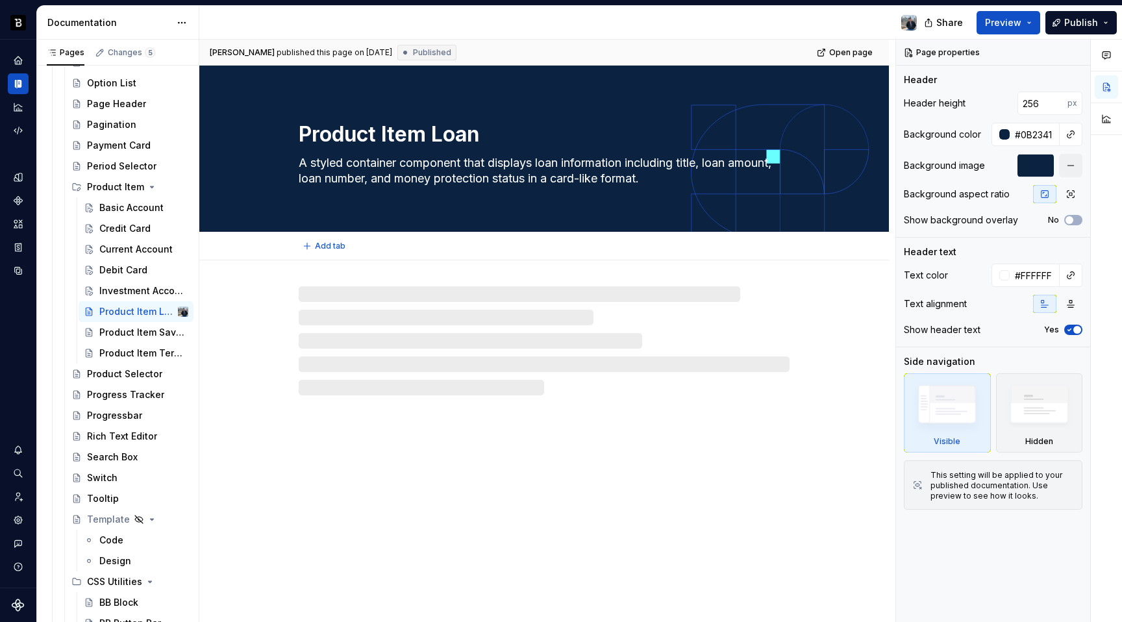
click at [450, 167] on textarea "A styled container component that displays loan information including title, lo…" at bounding box center [541, 171] width 491 height 36
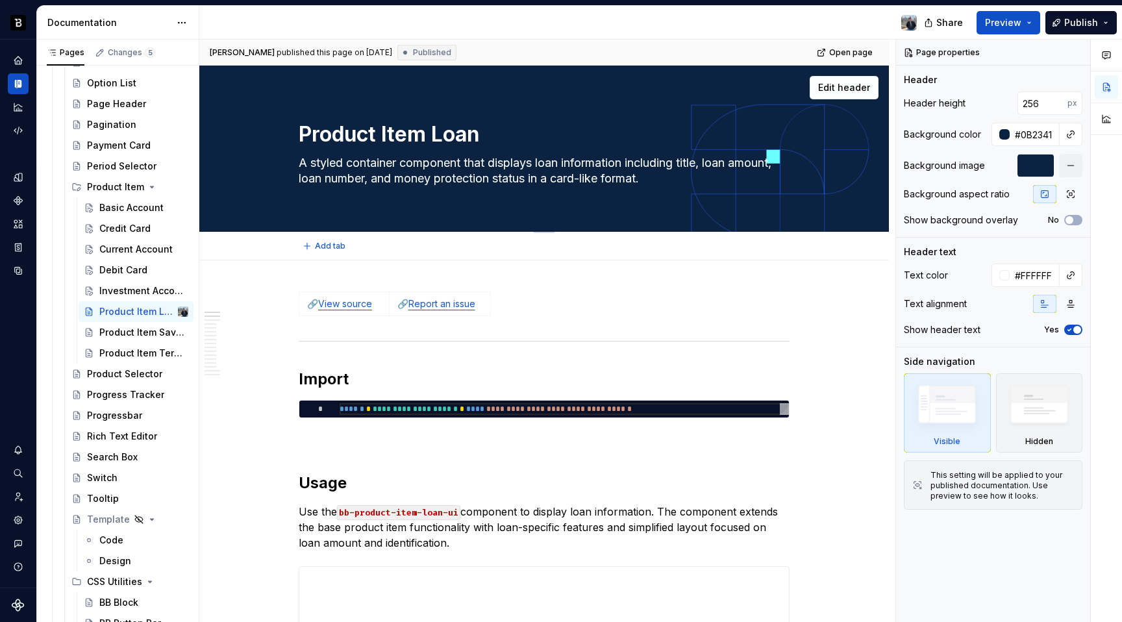
click at [388, 132] on textarea "Product Item Loan" at bounding box center [541, 134] width 491 height 31
type textarea "*"
type textarea "Item Loan"
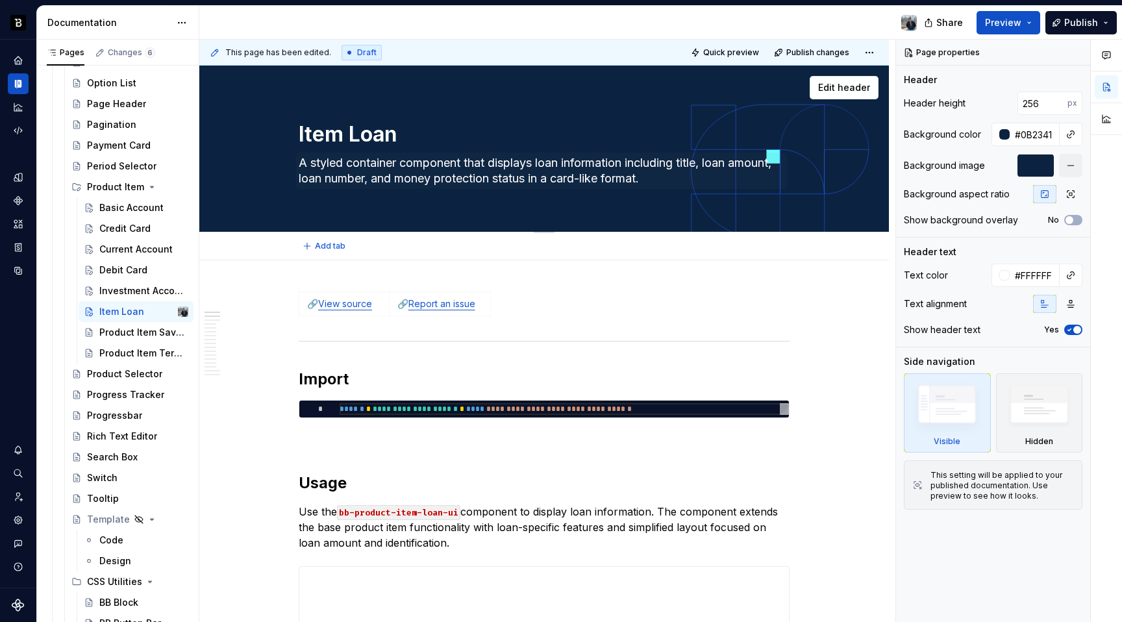
type textarea "*"
type textarea "Product Item Loan"
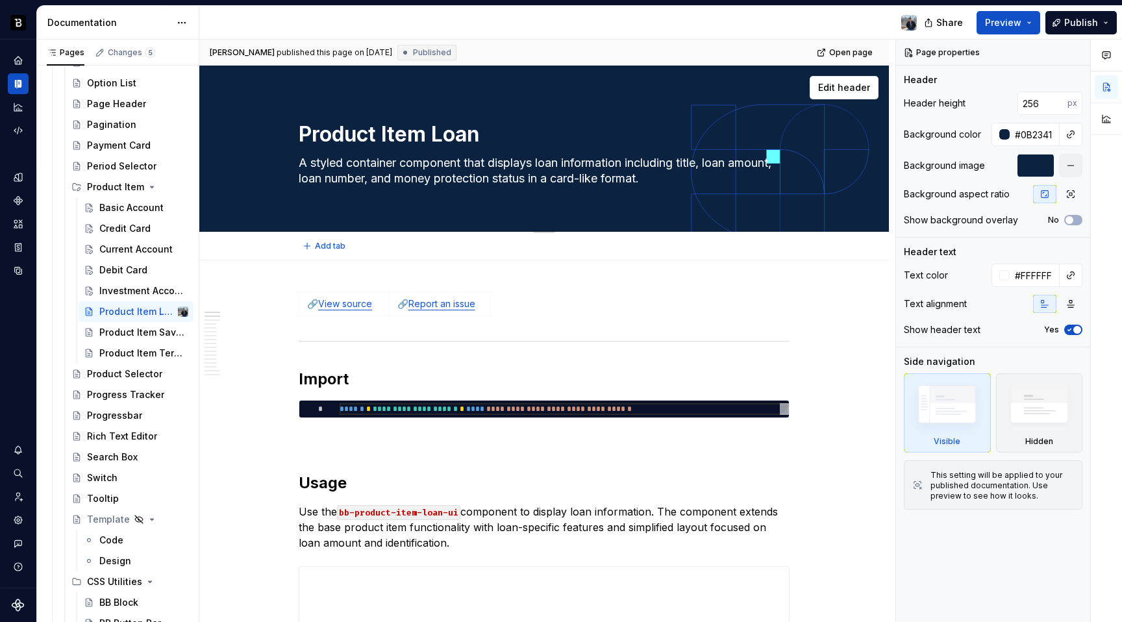
click at [433, 130] on textarea "Product Item Loan" at bounding box center [541, 134] width 491 height 31
type textarea "*"
type textarea "Loan"
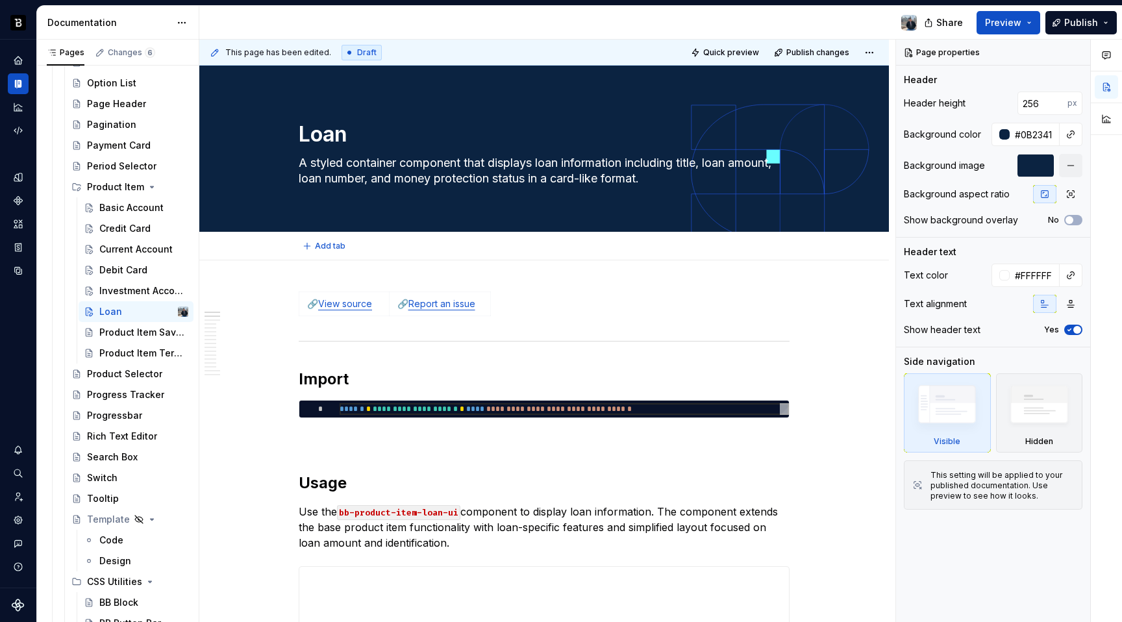
type textarea "*"
type textarea "Loan"
click at [138, 338] on div "Product Item Savings Account" at bounding box center [124, 332] width 50 height 13
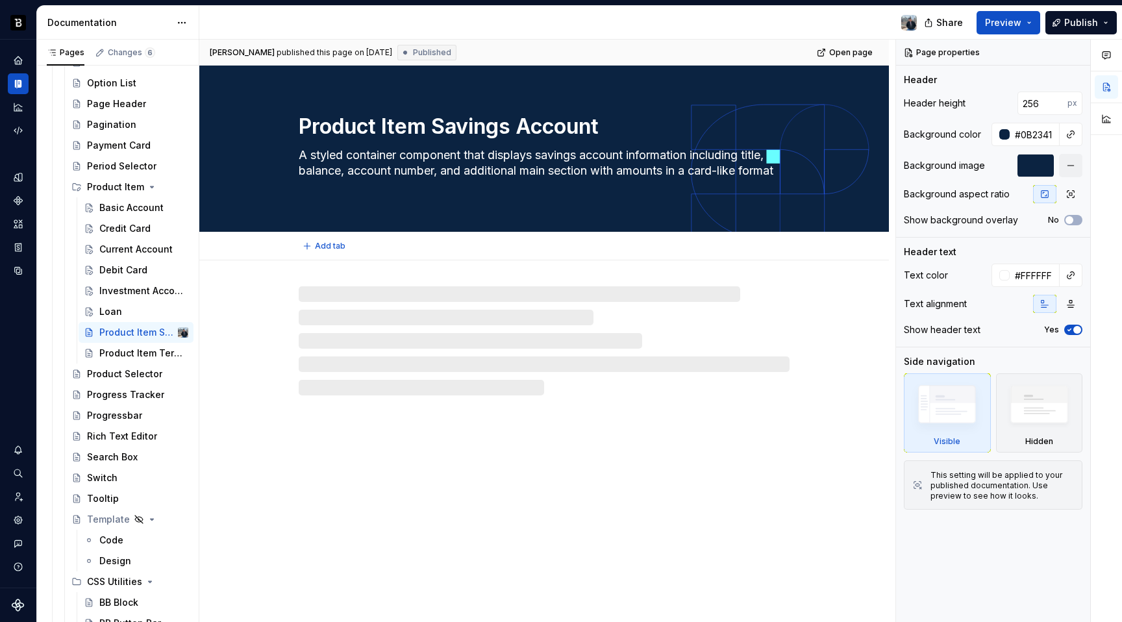
click at [419, 172] on textarea "A styled container component that displays savings account information includin…" at bounding box center [541, 171] width 491 height 52
click at [435, 127] on textarea "Product Item Savings Account" at bounding box center [541, 126] width 491 height 31
click at [436, 127] on textarea "Product Item Savings Account" at bounding box center [541, 126] width 491 height 31
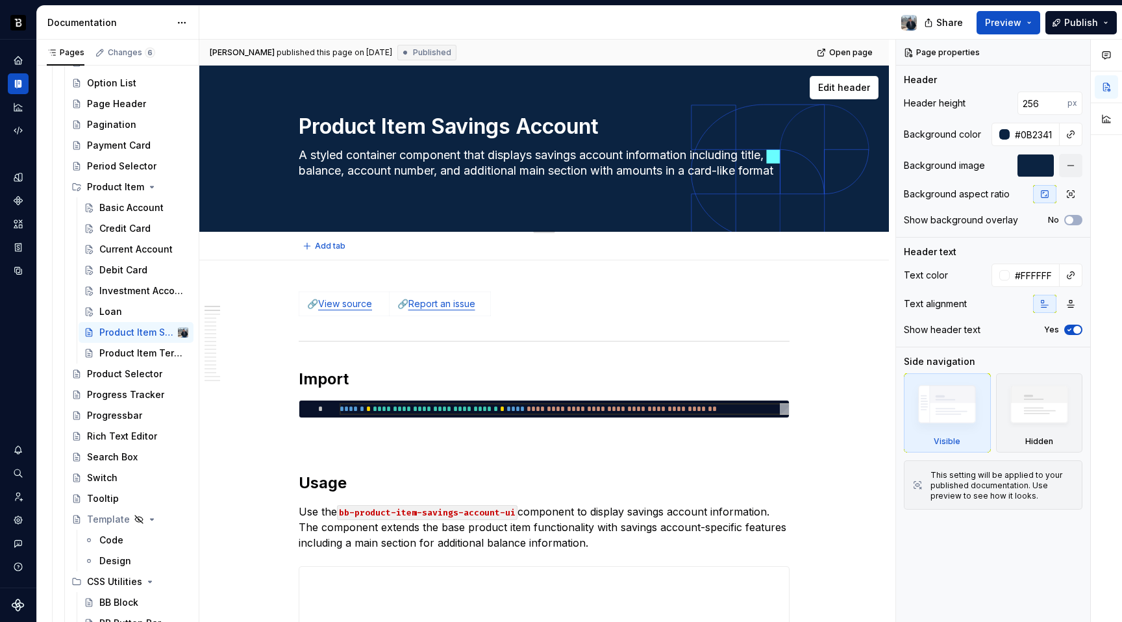
type textarea "*"
type textarea "Savings Account"
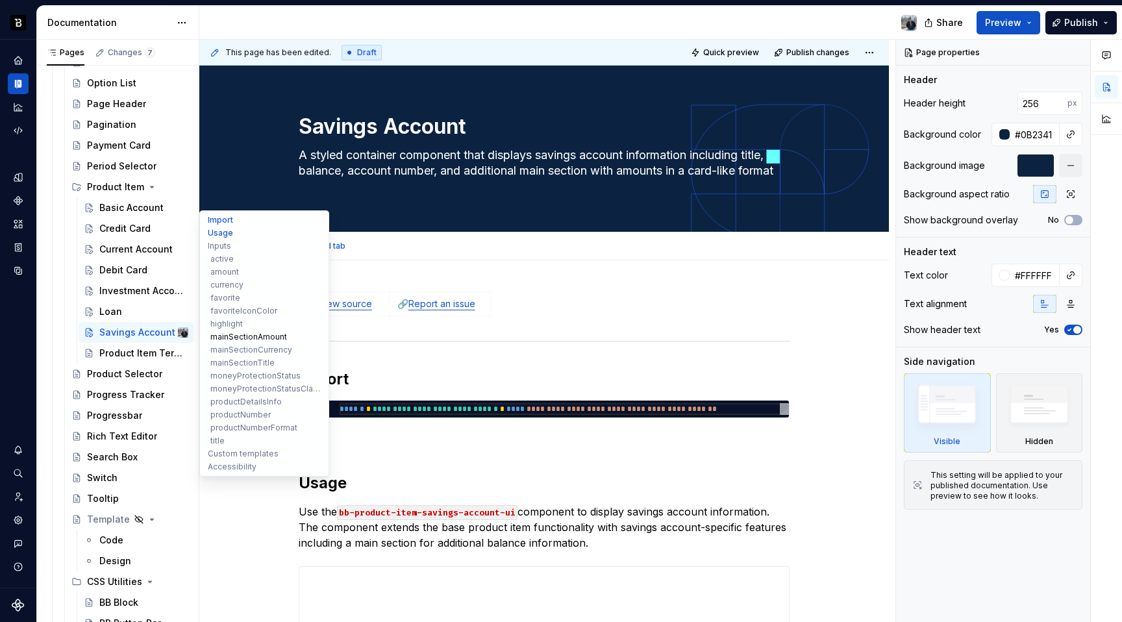
type textarea "*"
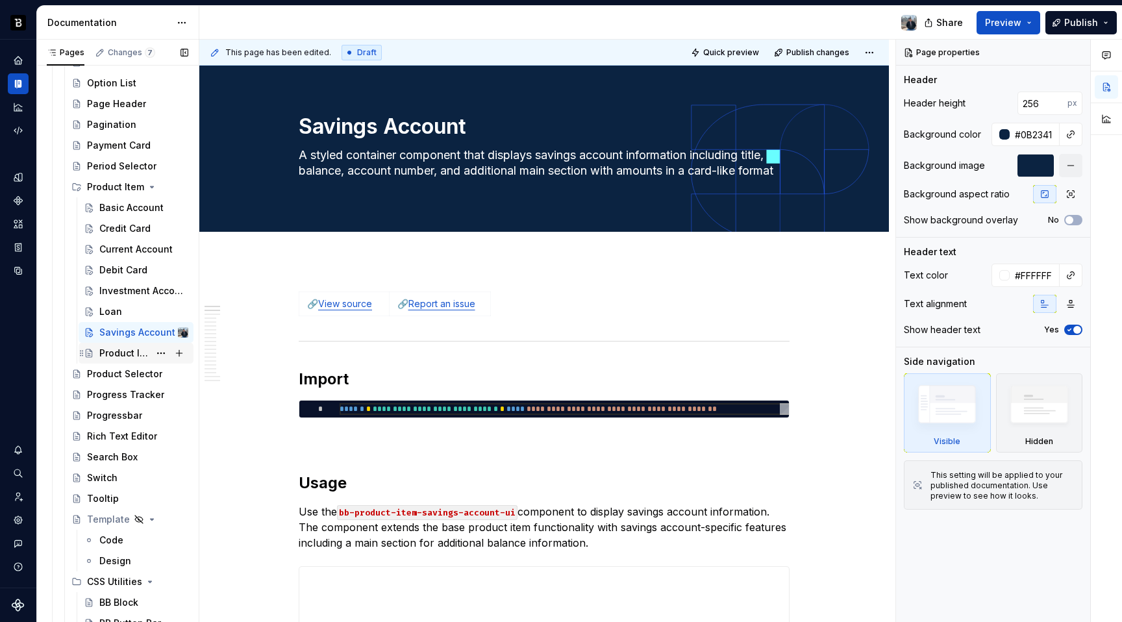
type textarea "Savings Account"
click at [121, 356] on div "Product Item Term Deposit" at bounding box center [124, 353] width 50 height 13
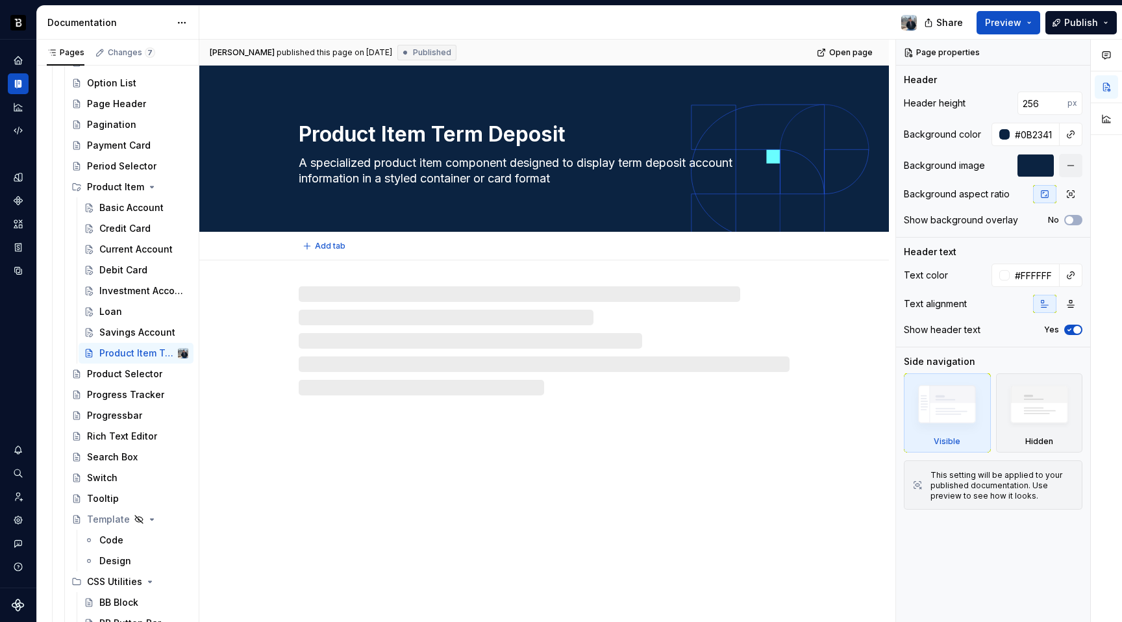
click at [434, 156] on textarea "A specialized product item component designed to display term deposit account i…" at bounding box center [541, 171] width 491 height 36
click at [439, 130] on textarea "Product Item Term Deposit" at bounding box center [541, 134] width 491 height 31
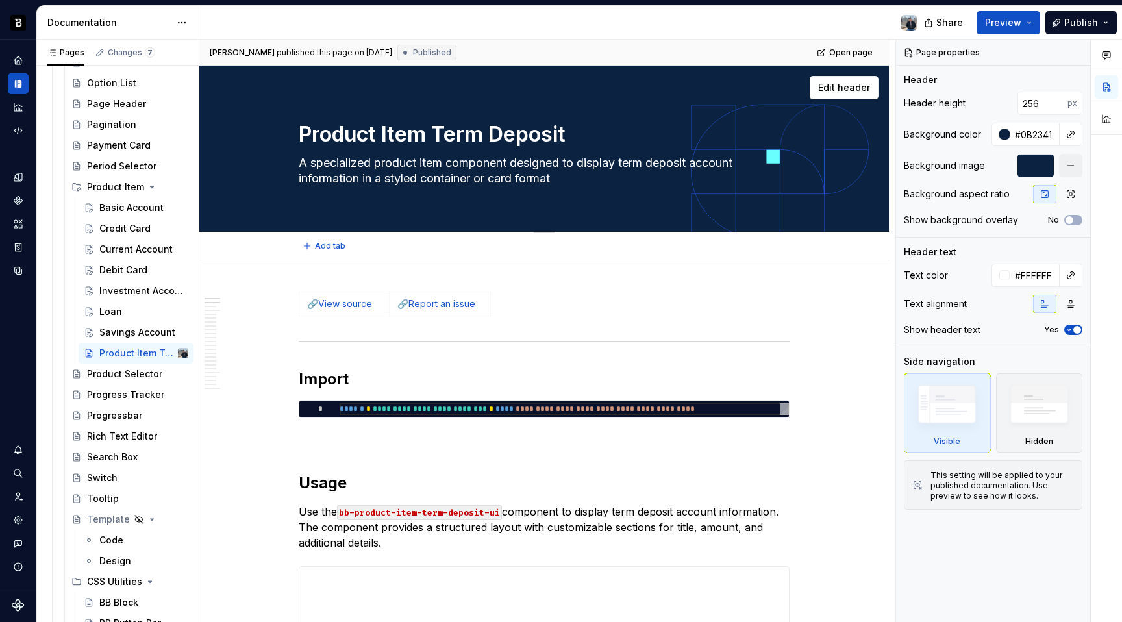
type textarea "*"
type textarea "Term Deposit"
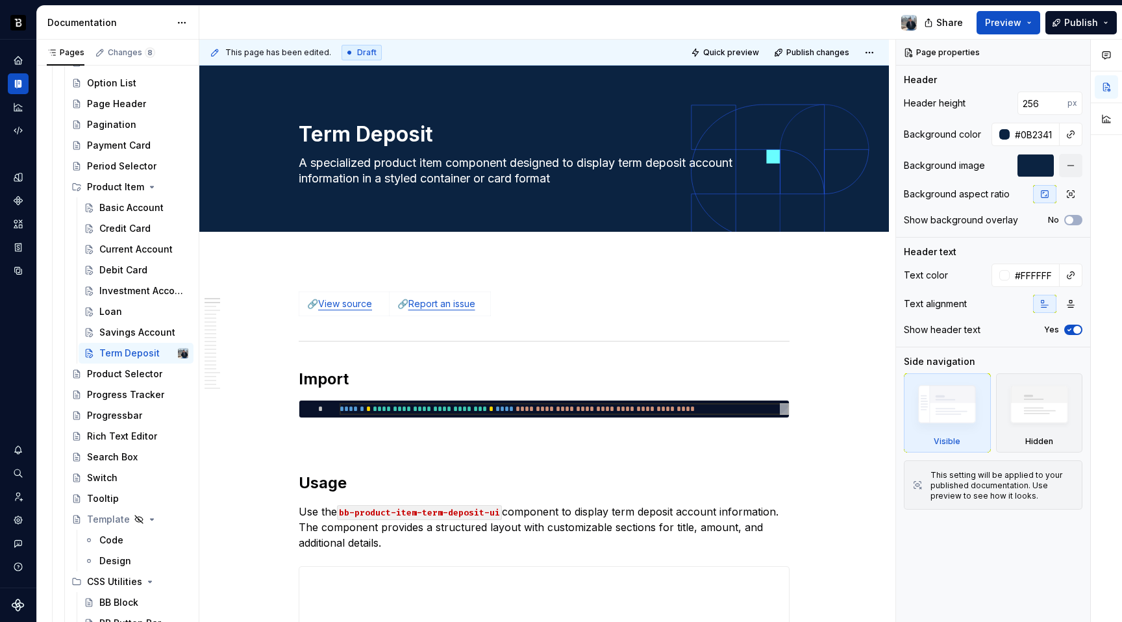
type textarea "*"
type textarea "Term Deposit"
click at [1021, 29] on span "Preview" at bounding box center [1003, 22] width 36 height 13
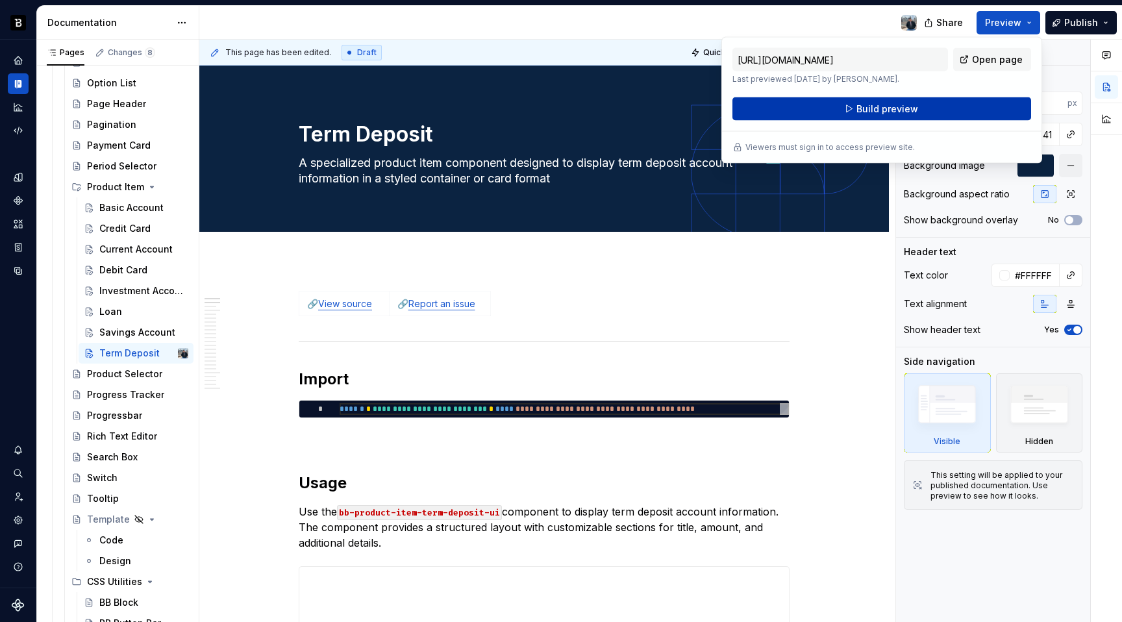
click at [960, 113] on button "Build preview" at bounding box center [881, 108] width 299 height 23
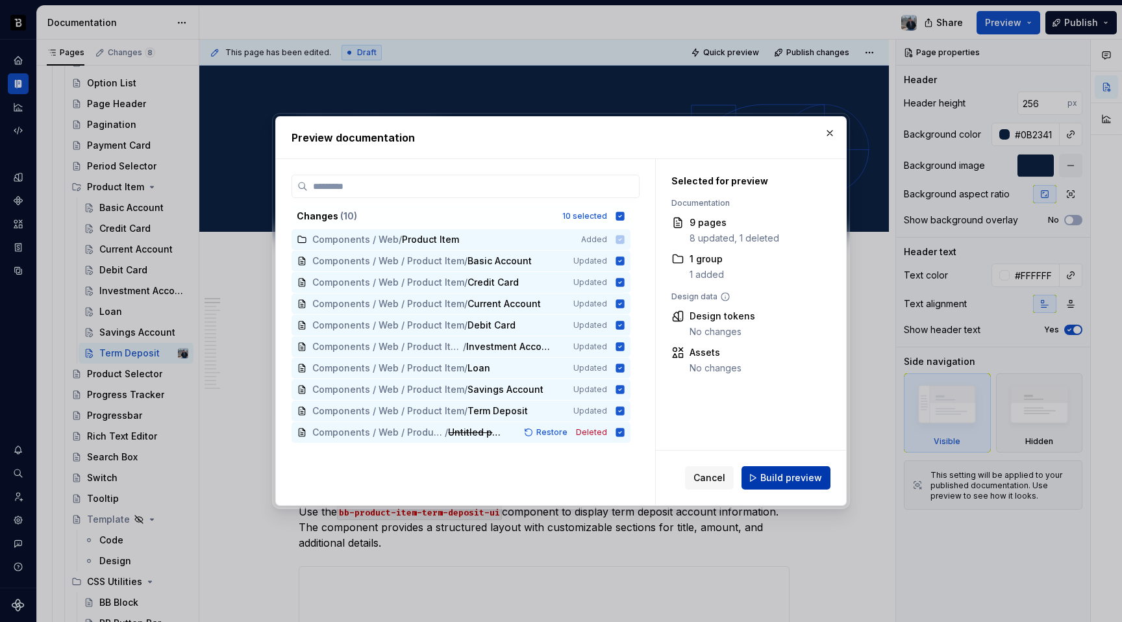
click at [778, 475] on span "Build preview" at bounding box center [791, 477] width 62 height 13
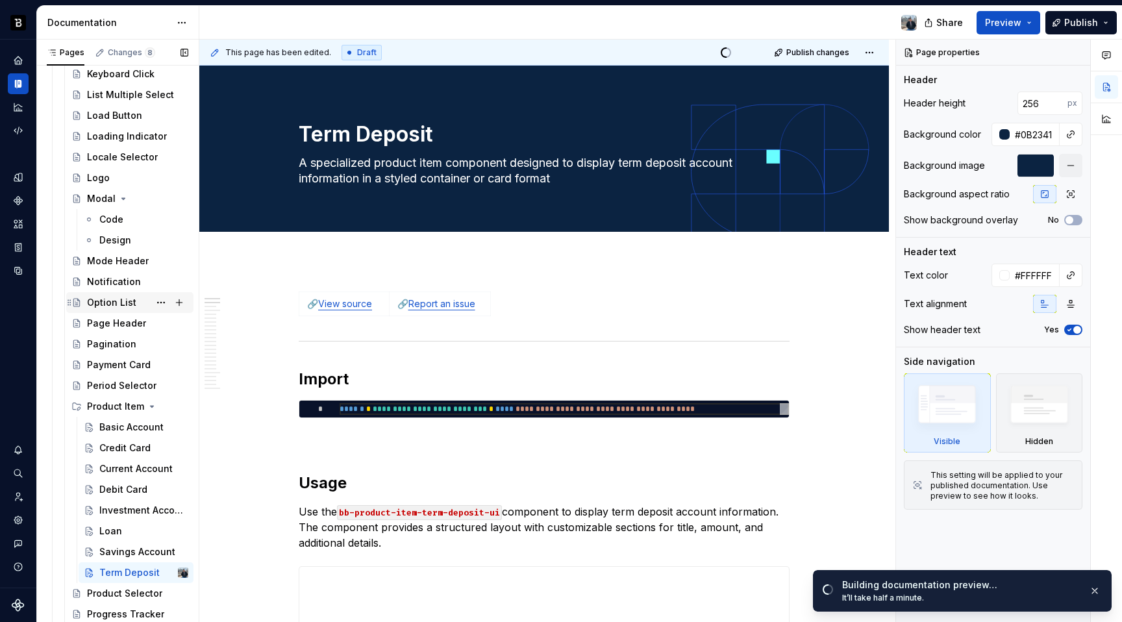
scroll to position [1647, 0]
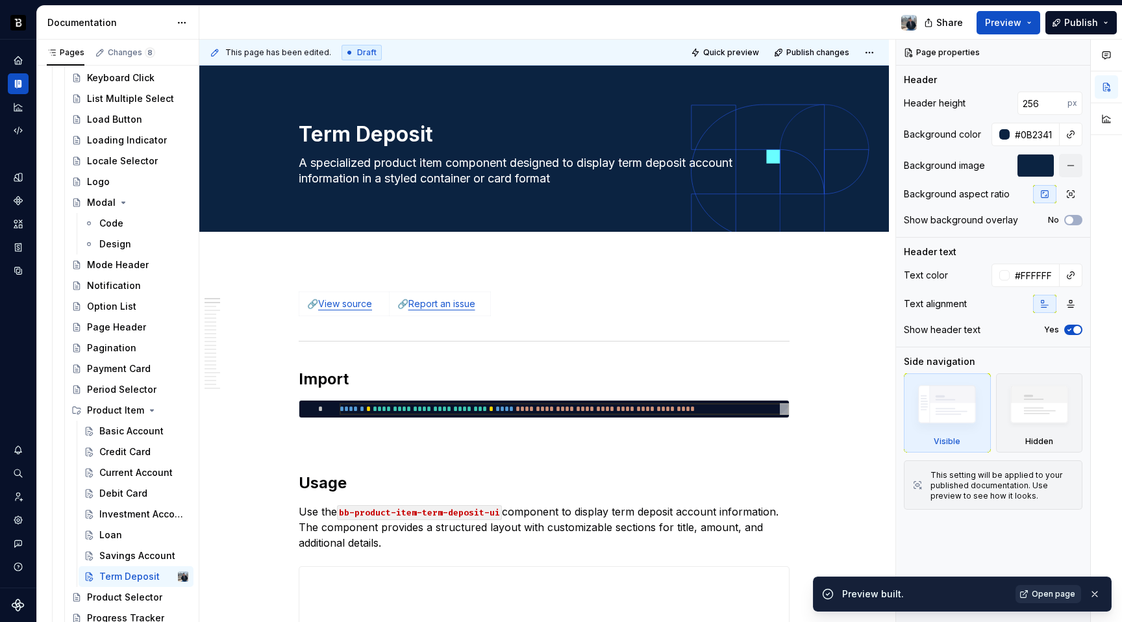
click at [1038, 597] on span "Open page" at bounding box center [1052, 594] width 43 height 10
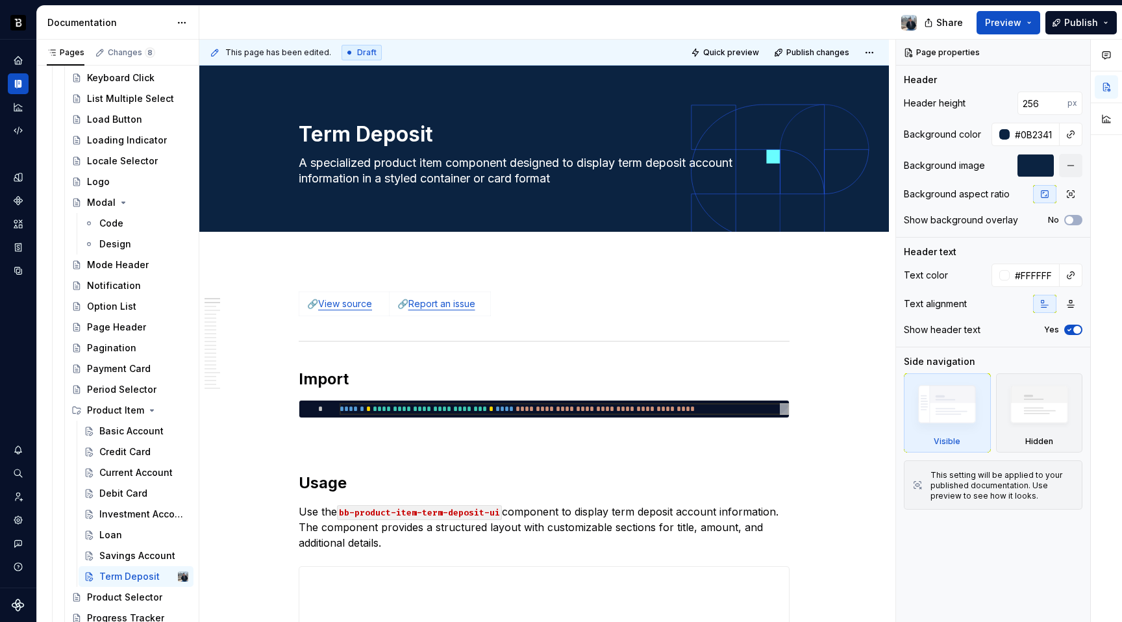
type textarea "*"
